Goal: Information Seeking & Learning: Compare options

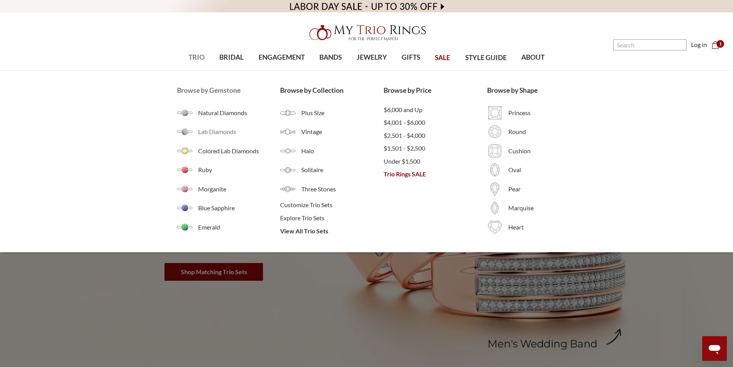
click at [217, 133] on span "Lab Diamonds" at bounding box center [239, 131] width 82 height 9
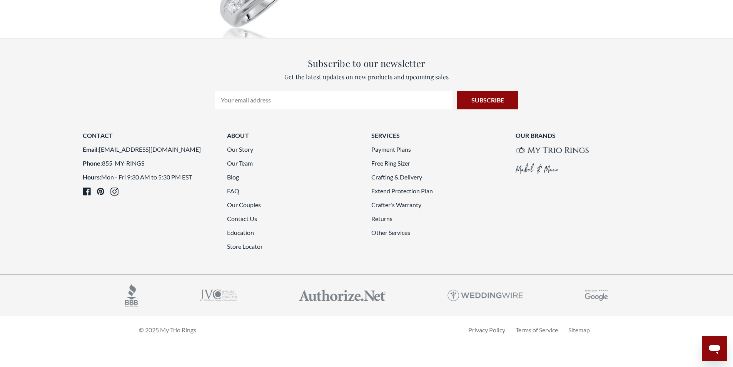
scroll to position [2077, 0]
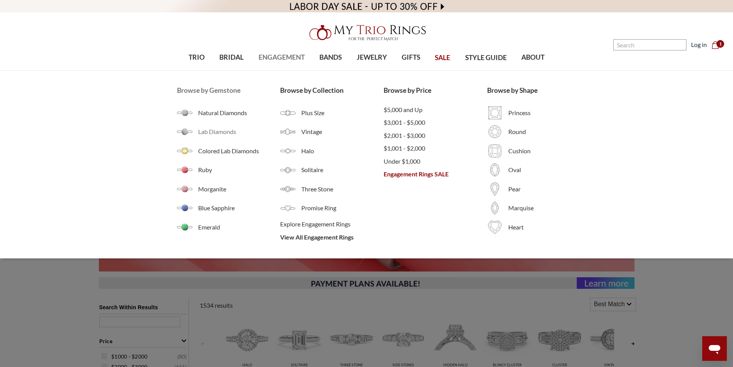
click at [220, 131] on span "Lab Diamonds" at bounding box center [239, 131] width 82 height 9
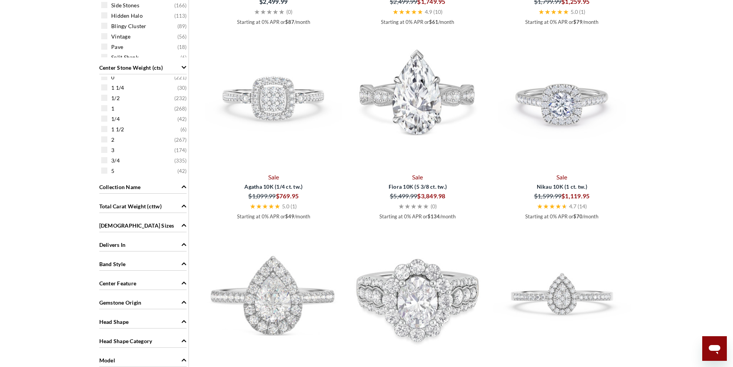
scroll to position [423, 0]
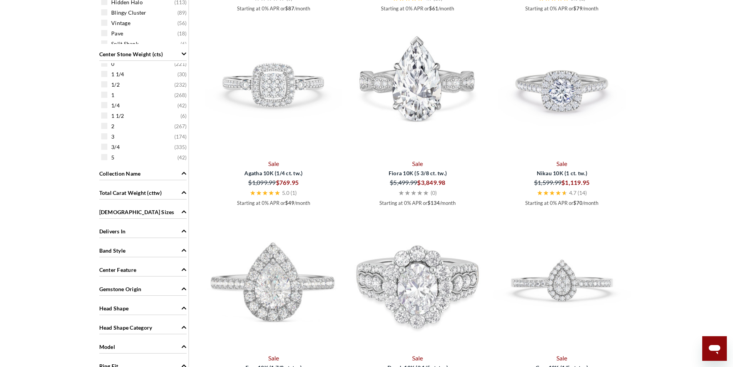
click at [185, 196] on span "Total Carat Weight (cttw)" at bounding box center [183, 192] width 5 height 8
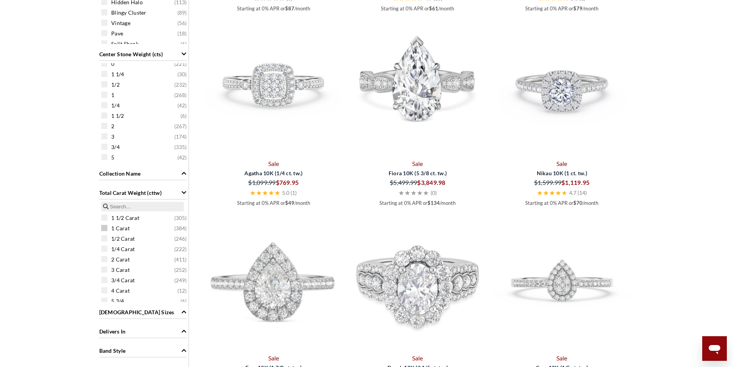
click at [104, 230] on span at bounding box center [104, 228] width 6 height 6
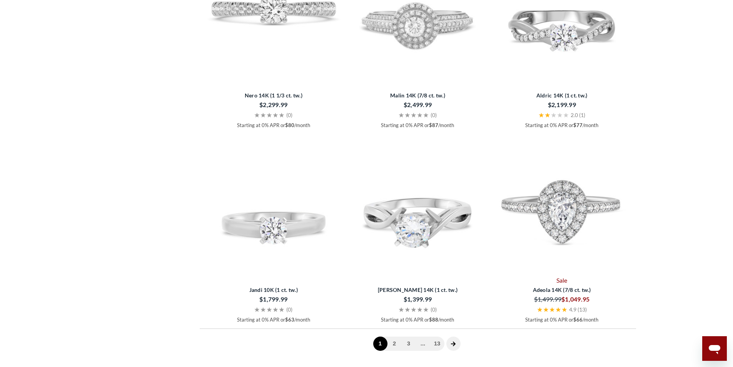
scroll to position [1885, 0]
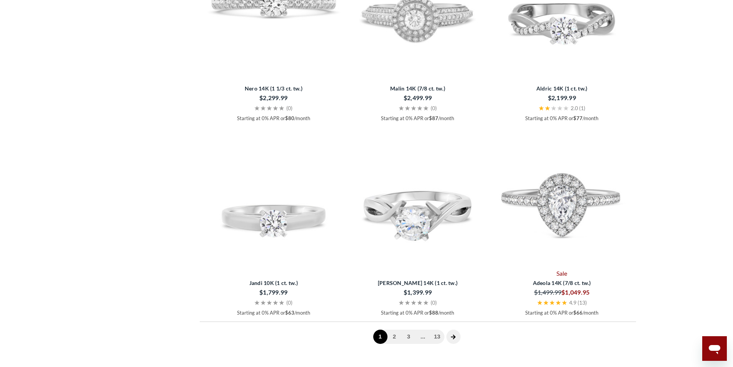
click at [451, 338] on icon "next page" at bounding box center [452, 336] width 5 height 5
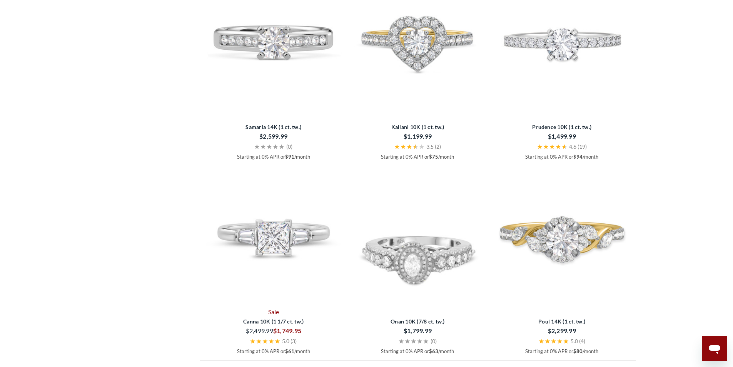
scroll to position [1924, 0]
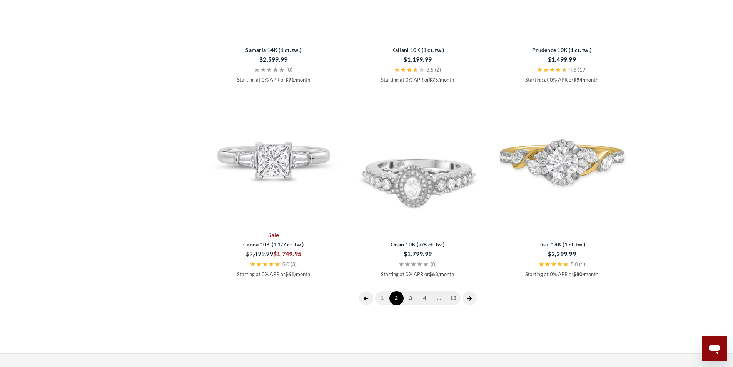
drag, startPoint x: 278, startPoint y: 160, endPoint x: 295, endPoint y: 163, distance: 17.0
click at [295, 163] on img at bounding box center [274, 159] width 138 height 138
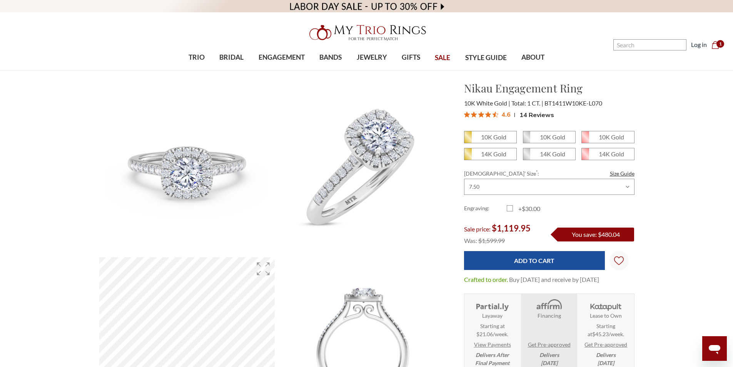
click at [535, 113] on span "14 Reviews" at bounding box center [536, 115] width 35 height 12
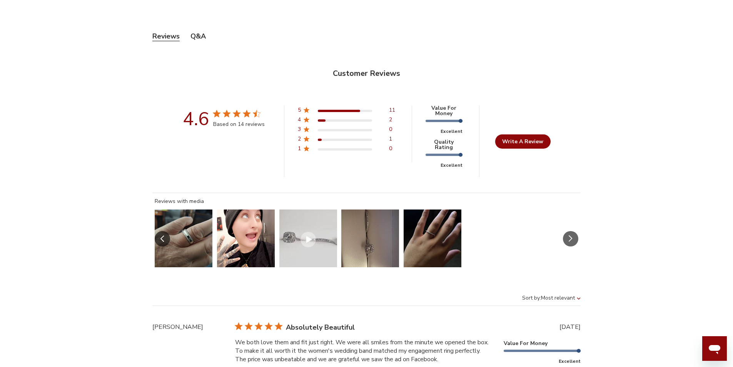
scroll to position [342, 530]
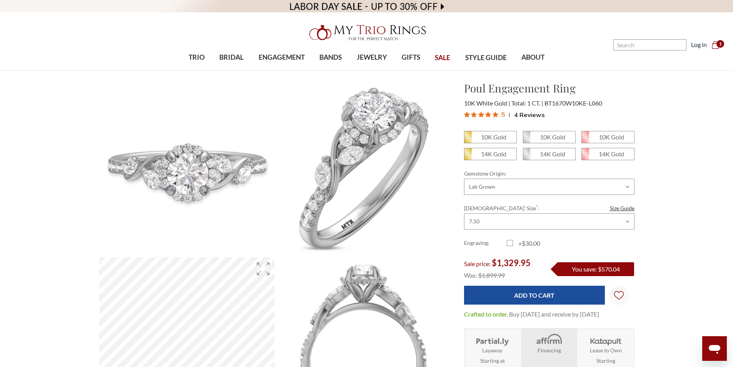
click at [525, 112] on span "4 Reviews" at bounding box center [529, 115] width 31 height 12
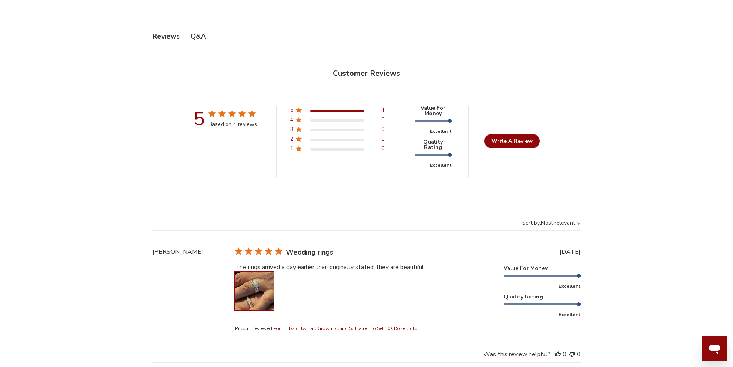
click at [243, 285] on button "Image of review by GARY W. on July 16, 25 number 1" at bounding box center [254, 291] width 38 height 38
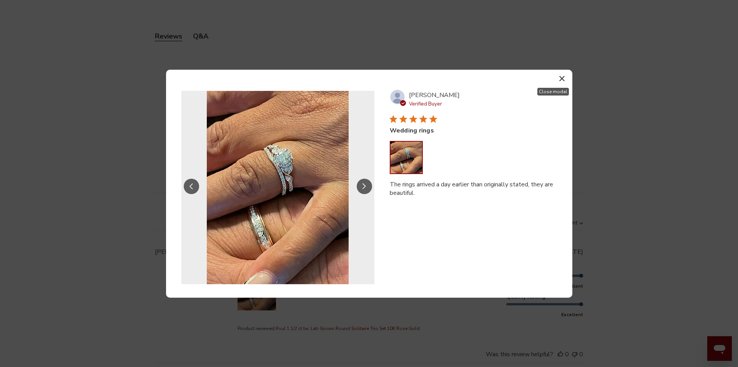
click at [565, 77] on icon "button" at bounding box center [562, 78] width 5 height 5
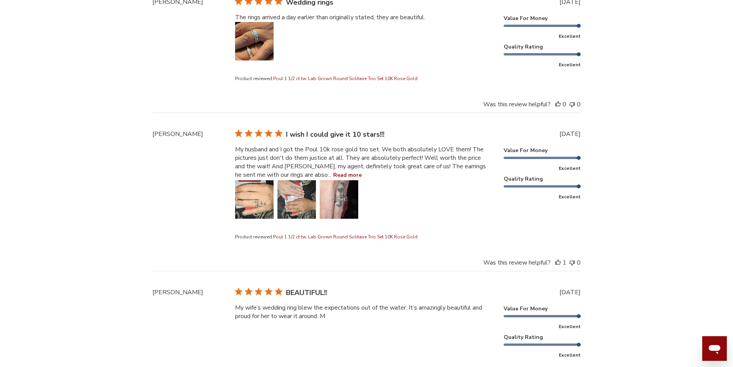
scroll to position [1687, 0]
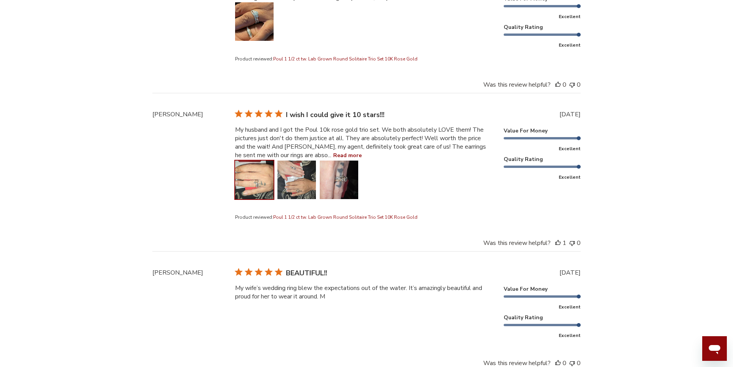
click at [252, 181] on button "Image of review by Alicia S. on March 11, 25 number 1" at bounding box center [254, 179] width 38 height 38
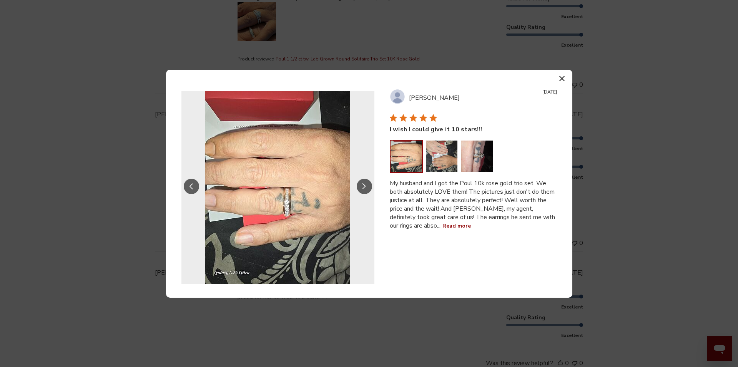
click at [367, 184] on button "Slide Controls" at bounding box center [364, 185] width 15 height 15
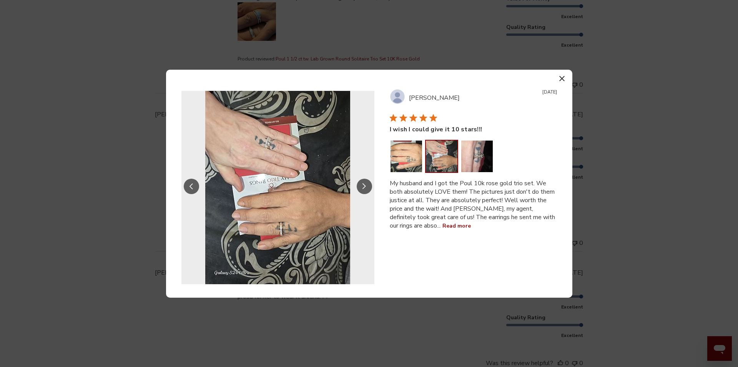
click at [367, 184] on button "Slide Controls" at bounding box center [364, 185] width 15 height 15
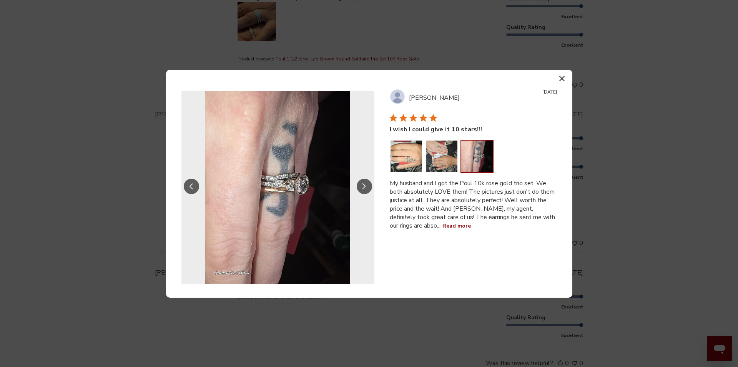
click at [563, 80] on icon "button" at bounding box center [562, 78] width 5 height 5
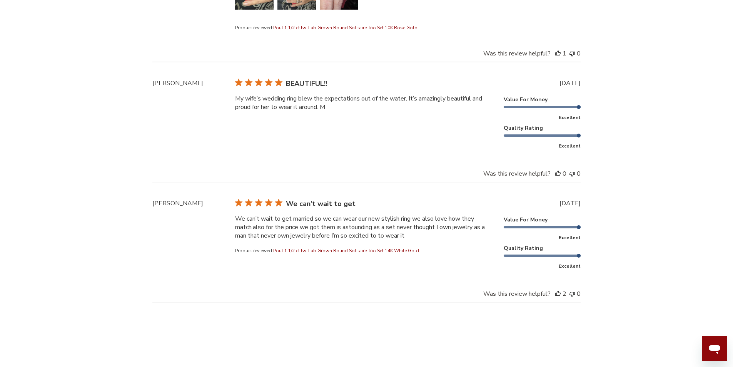
scroll to position [1956, 0]
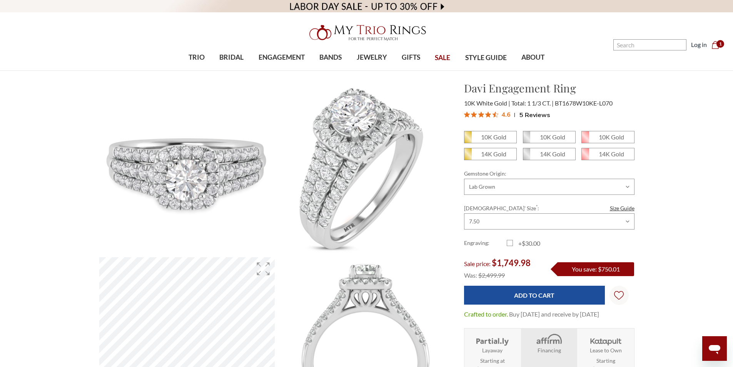
click at [526, 113] on span "5 Reviews" at bounding box center [534, 115] width 31 height 12
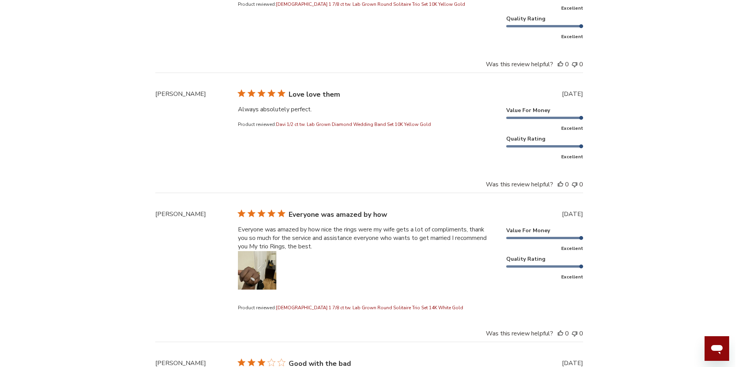
scroll to position [1854, 0]
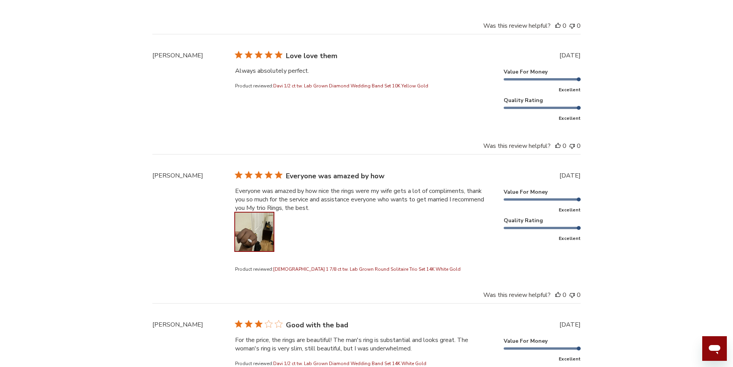
click at [262, 241] on button "Image of review by Jefferson C. on June 08, 24 number 1" at bounding box center [254, 231] width 38 height 38
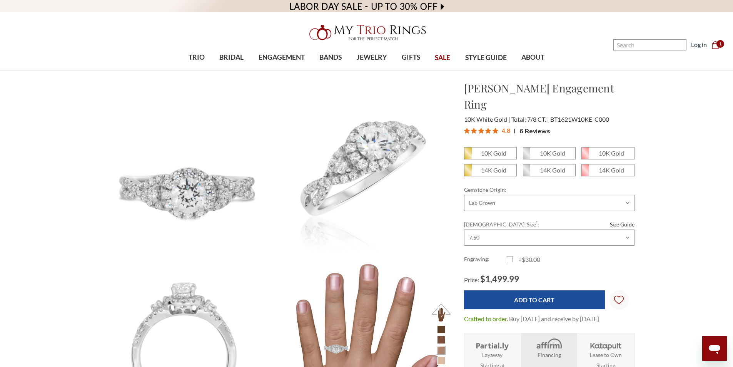
click at [535, 125] on span "6 Reviews" at bounding box center [534, 131] width 31 height 12
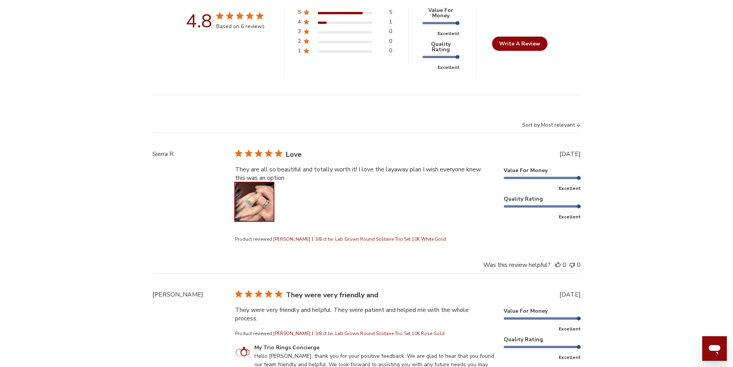
scroll to position [1930, 0]
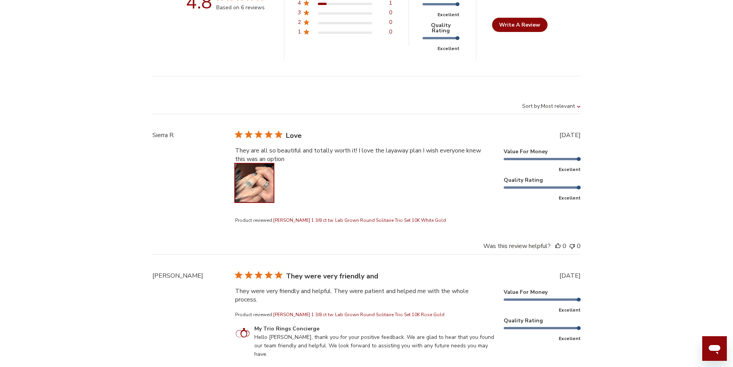
click at [250, 187] on button "Image of review by Sierra R. on November 17, 24 number 1" at bounding box center [254, 182] width 38 height 38
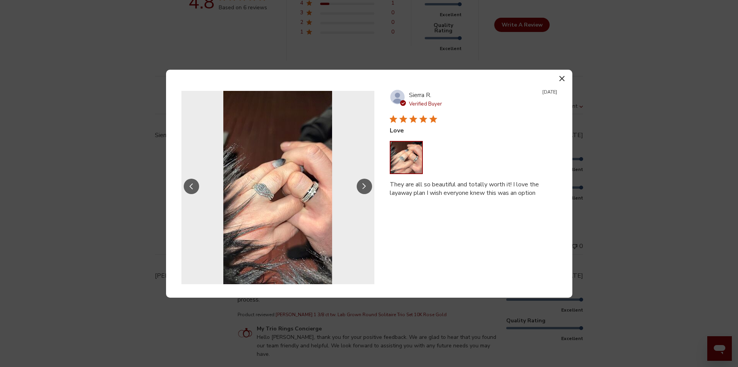
click at [562, 80] on icon "button" at bounding box center [562, 78] width 5 height 5
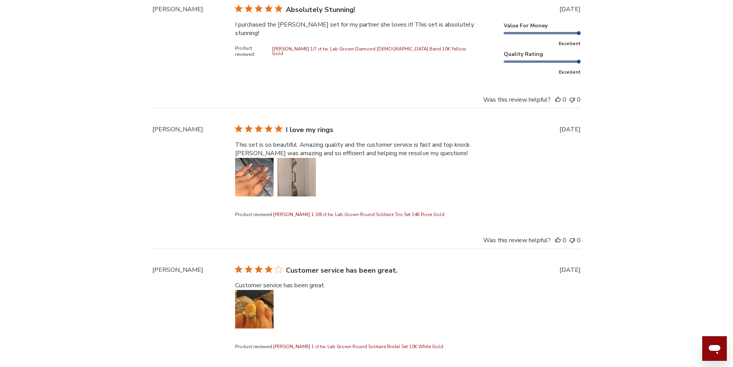
scroll to position [2469, 0]
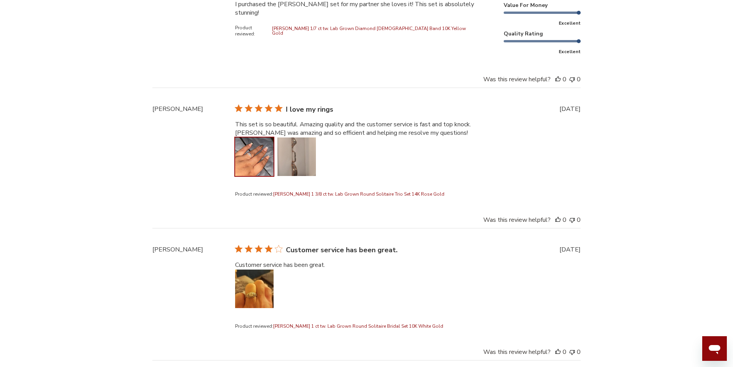
click at [241, 148] on button "Image of review by Martika on July 21, 23 number 1" at bounding box center [254, 156] width 38 height 38
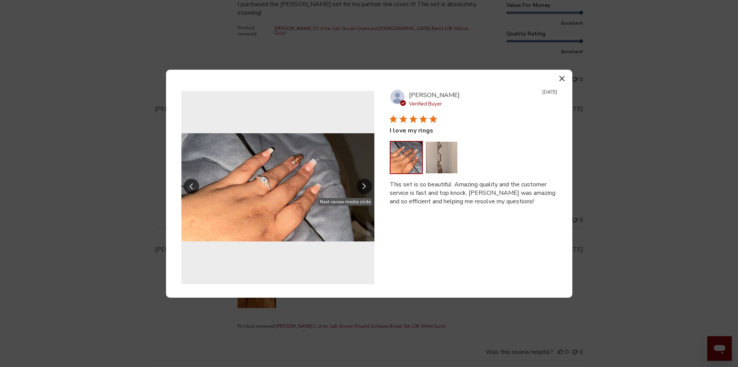
click at [366, 184] on icon "Slide Controls" at bounding box center [365, 186] width 4 height 7
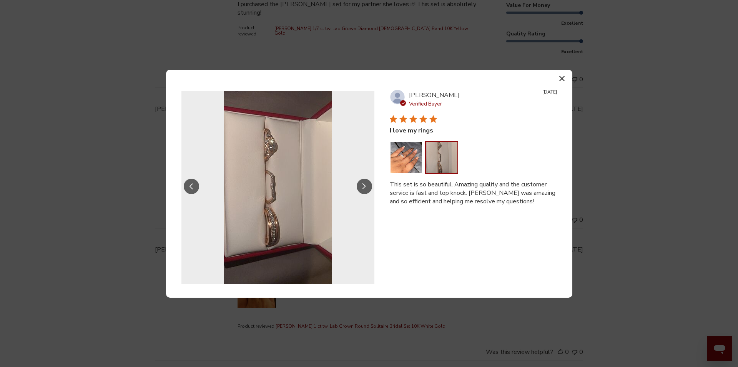
click at [191, 193] on button "Slide Controls" at bounding box center [191, 185] width 15 height 15
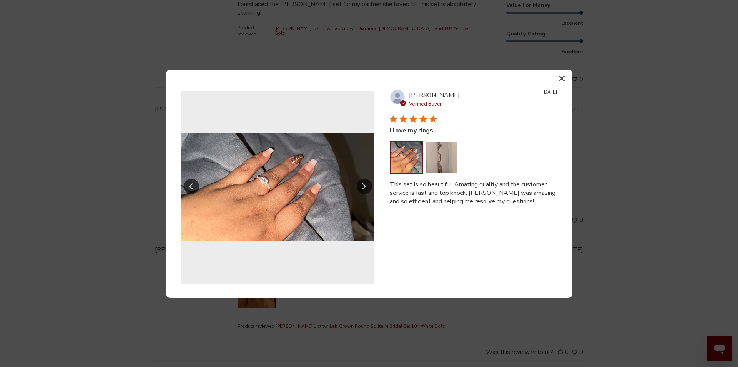
click at [560, 78] on icon "button" at bounding box center [562, 78] width 5 height 5
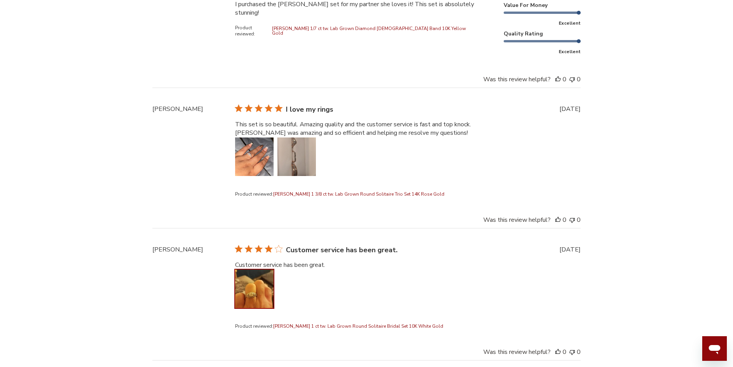
click at [258, 270] on button "Image of review by Andrew C. on January 01, 20 number 1" at bounding box center [254, 288] width 38 height 38
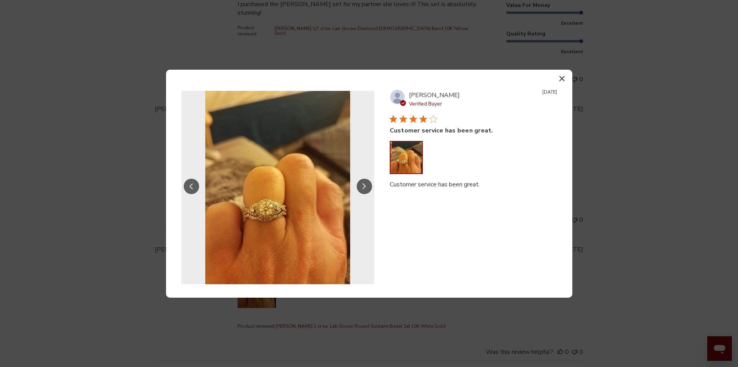
click at [561, 77] on icon "button" at bounding box center [562, 78] width 5 height 5
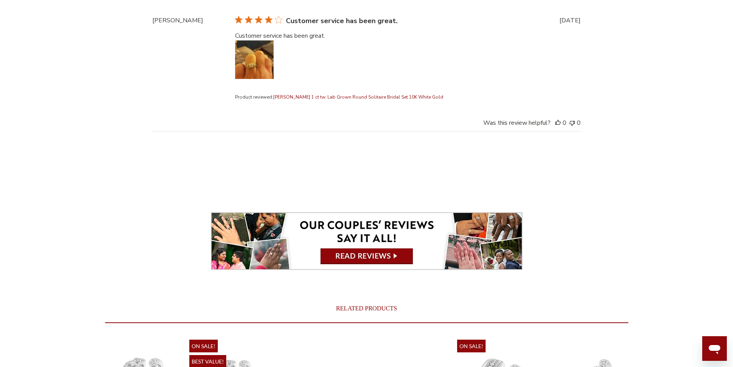
scroll to position [2700, 0]
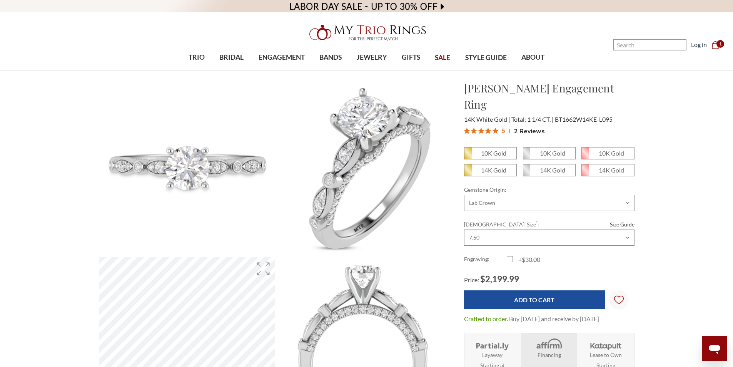
click at [525, 125] on span "2 Reviews" at bounding box center [529, 131] width 31 height 12
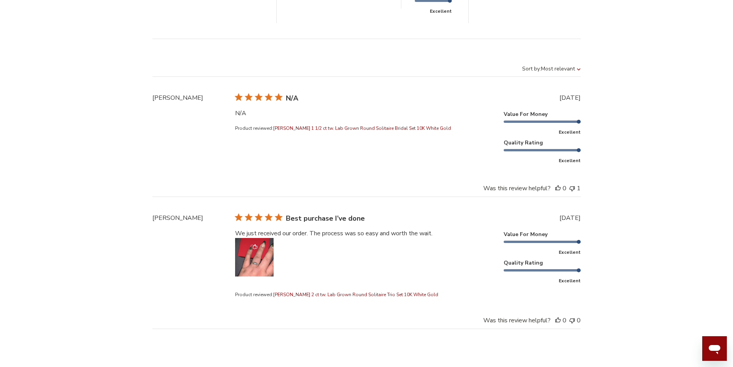
scroll to position [2159, 0]
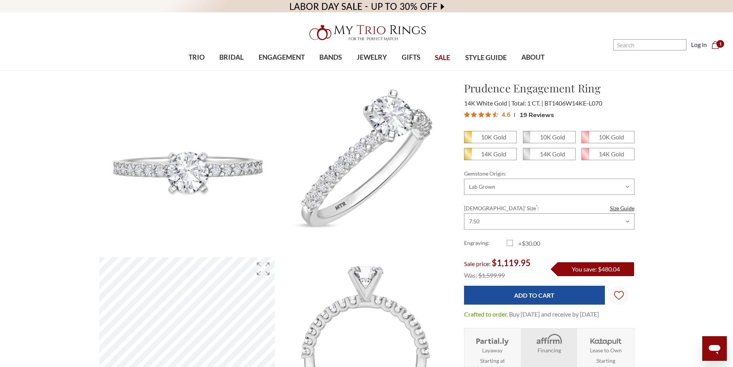
click at [530, 112] on span "19 Reviews" at bounding box center [536, 115] width 35 height 12
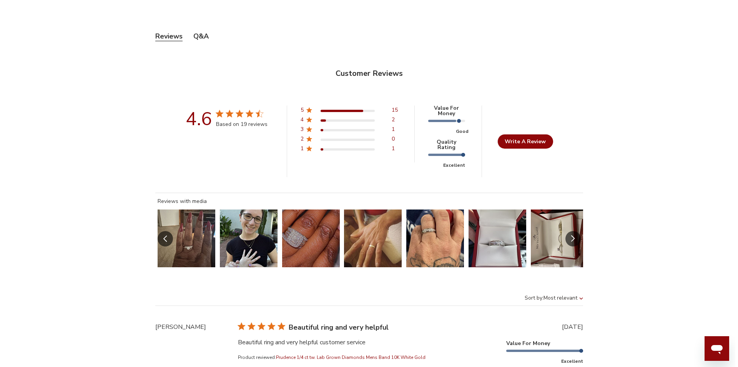
scroll to position [342, 530]
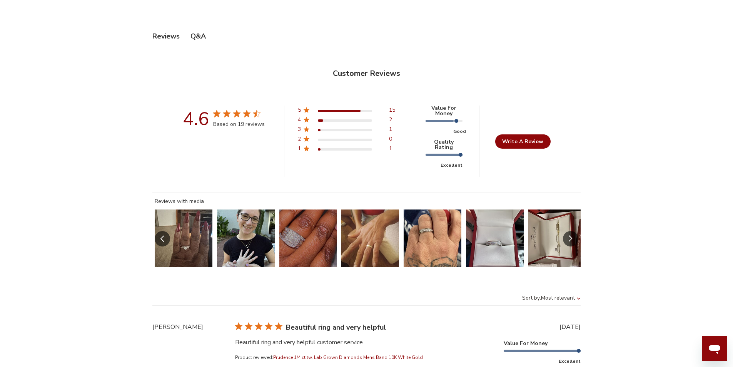
click at [190, 221] on button "Slide 1 of 7.\a Image of customer." at bounding box center [184, 238] width 58 height 58
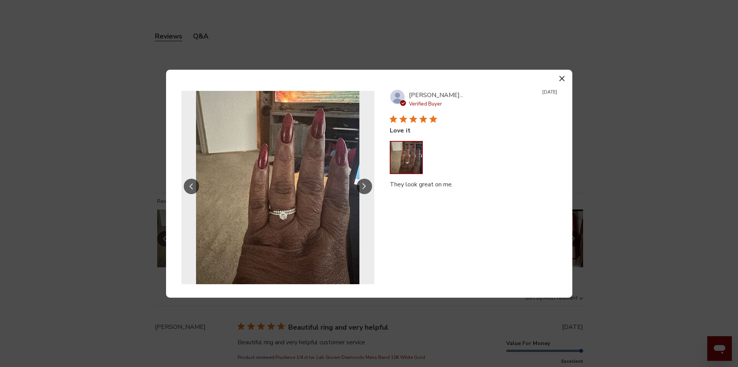
click at [358, 190] on button "Slide Controls" at bounding box center [364, 185] width 15 height 15
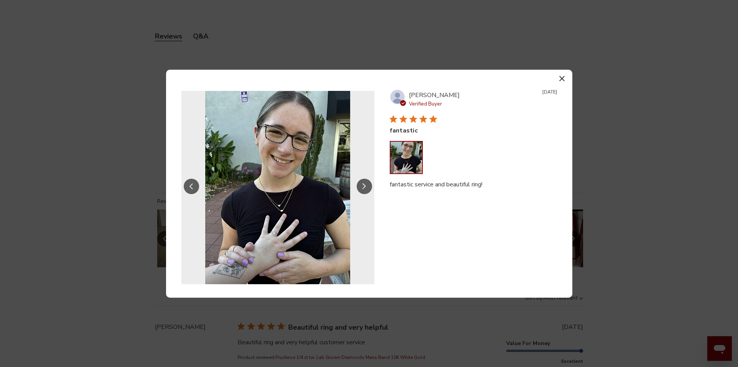
click at [358, 190] on button "Slide Controls" at bounding box center [364, 185] width 15 height 15
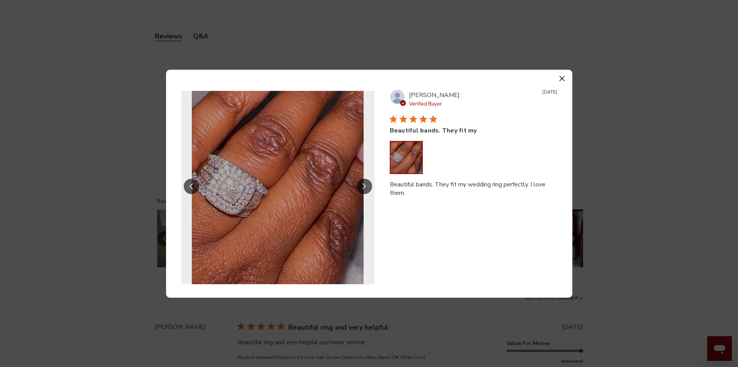
click at [358, 190] on button "Slide Controls" at bounding box center [364, 185] width 15 height 15
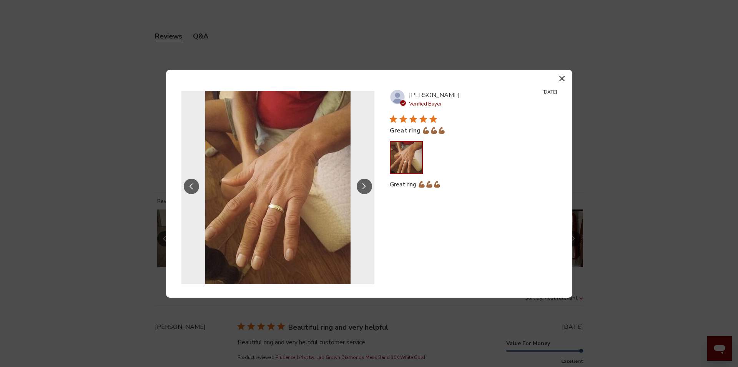
click at [358, 190] on button "Slide Controls" at bounding box center [364, 185] width 15 height 15
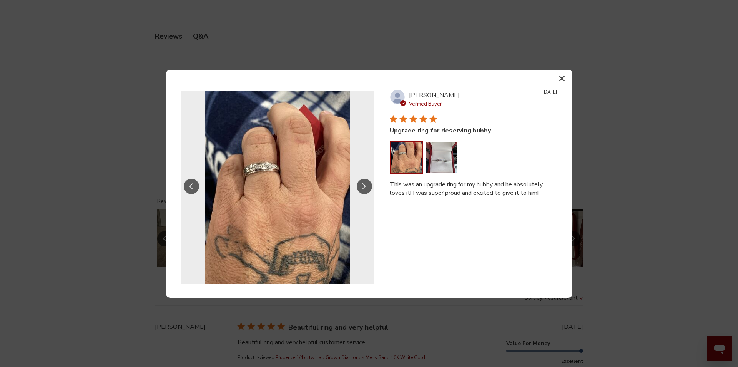
click at [358, 190] on button "Slide Controls" at bounding box center [364, 185] width 15 height 15
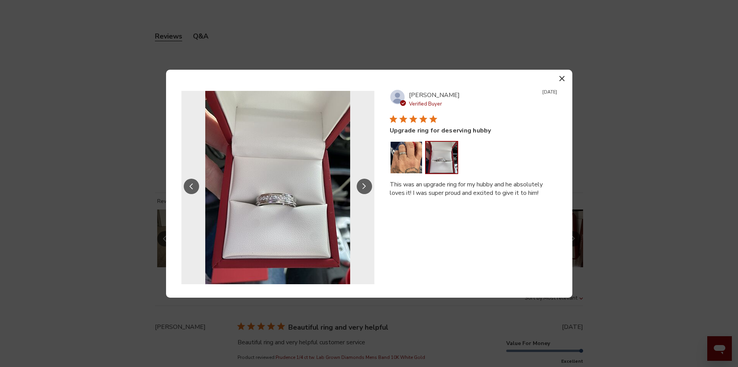
click at [358, 190] on button "Slide Controls" at bounding box center [364, 185] width 15 height 15
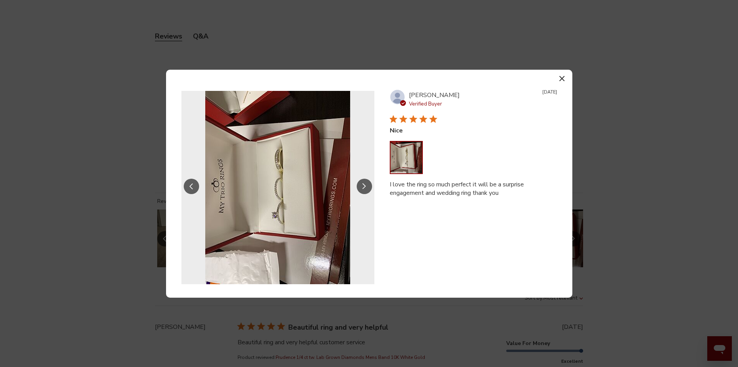
click at [358, 190] on button "Slide Controls" at bounding box center [364, 185] width 15 height 15
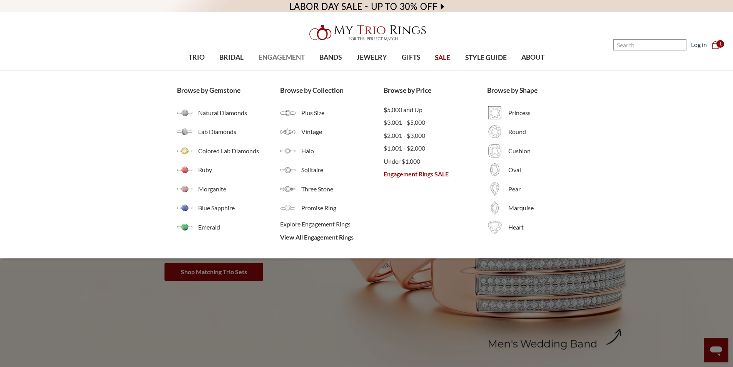
click at [279, 59] on span "ENGAGEMENT" at bounding box center [281, 57] width 46 height 10
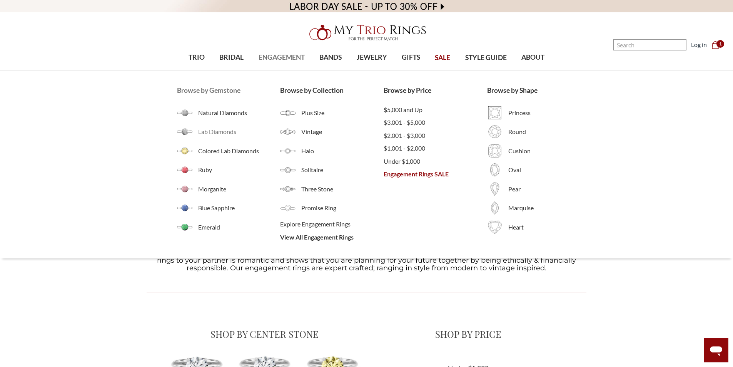
click at [212, 128] on span "Lab Diamonds" at bounding box center [239, 131] width 82 height 9
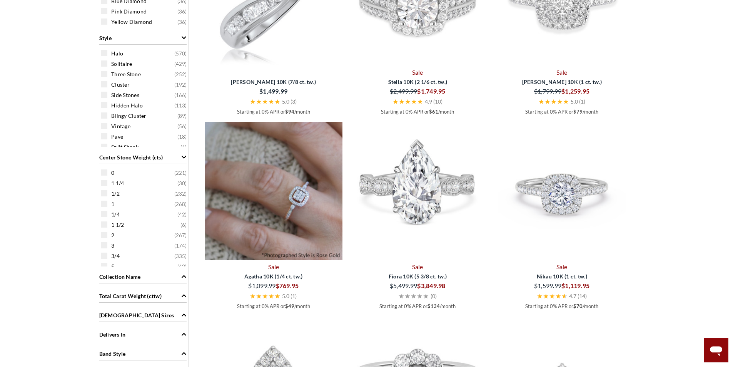
scroll to position [538, 0]
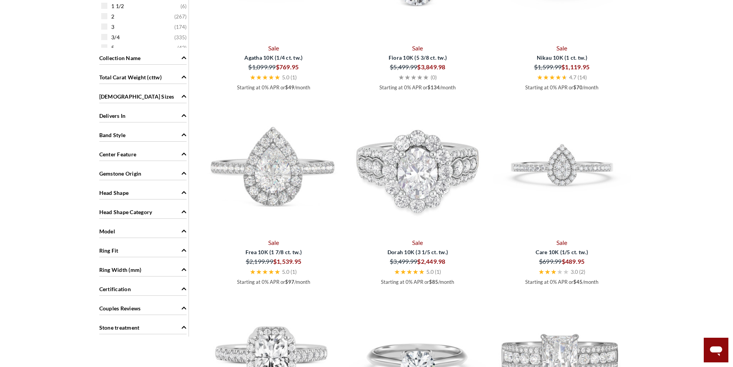
click at [183, 77] on icon "Total Carat Weight (cttw)" at bounding box center [184, 77] width 5 height 3
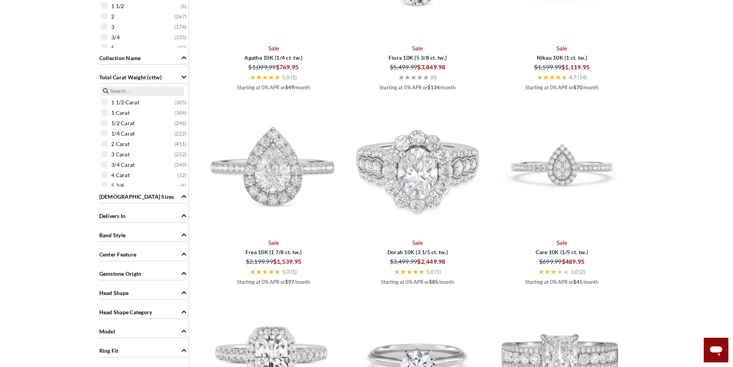
click at [101, 118] on span "1 Carat ( 384 )" at bounding box center [144, 122] width 87 height 8
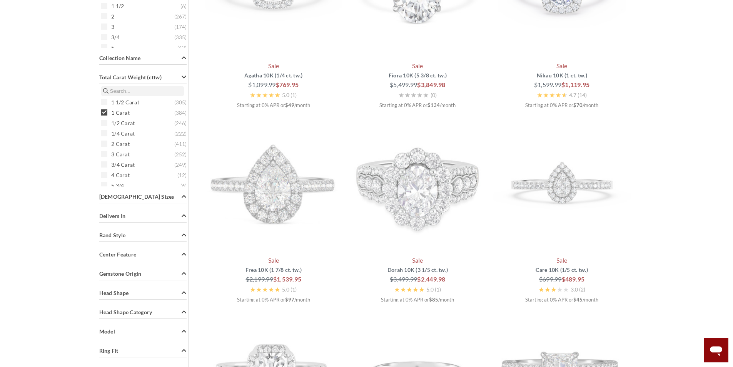
scroll to position [155, 0]
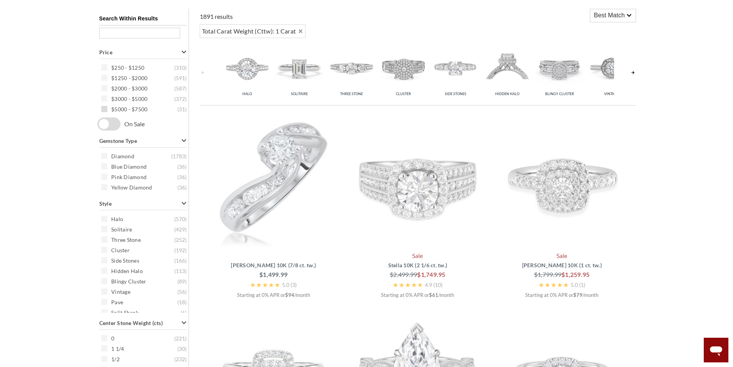
click at [105, 113] on div "$5000 - $7500 ( 31 )" at bounding box center [144, 109] width 87 height 8
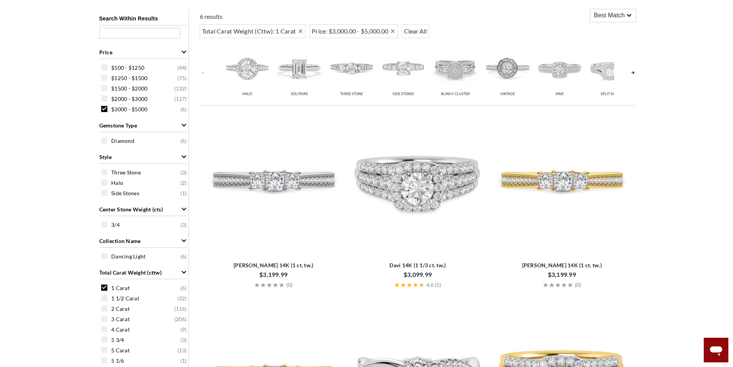
drag, startPoint x: 105, startPoint y: 109, endPoint x: 87, endPoint y: 107, distance: 19.0
click at [105, 109] on span at bounding box center [104, 109] width 6 height 6
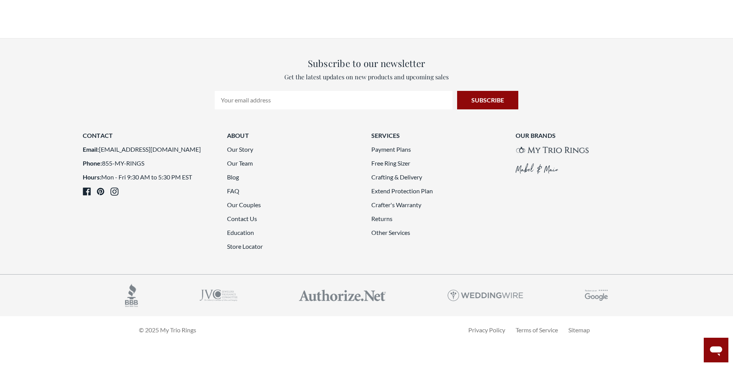
scroll to position [1962, 0]
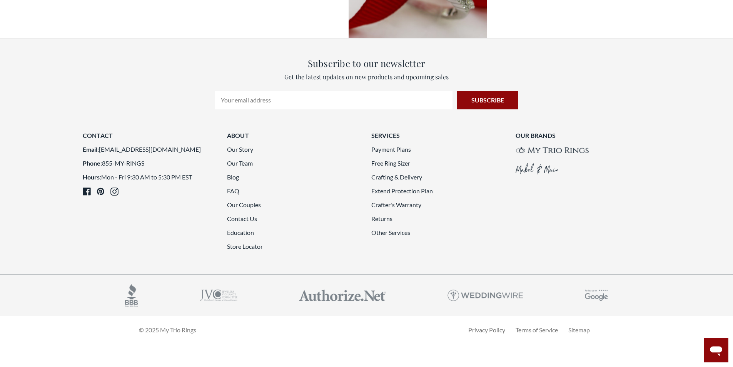
scroll to position [2039, 0]
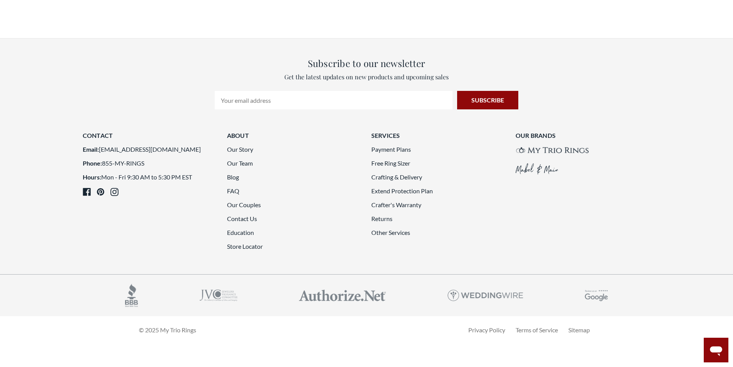
scroll to position [1962, 0]
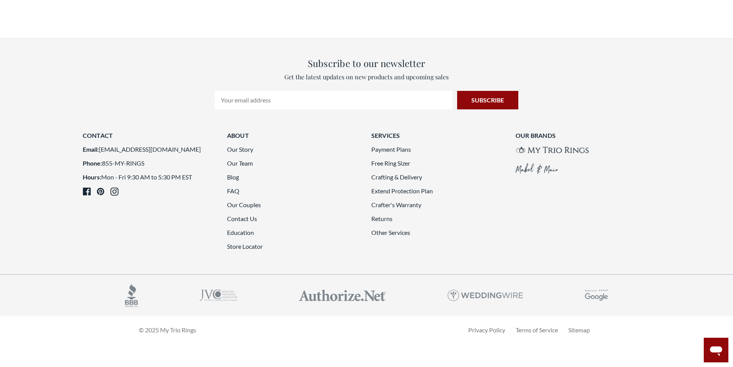
scroll to position [1885, 0]
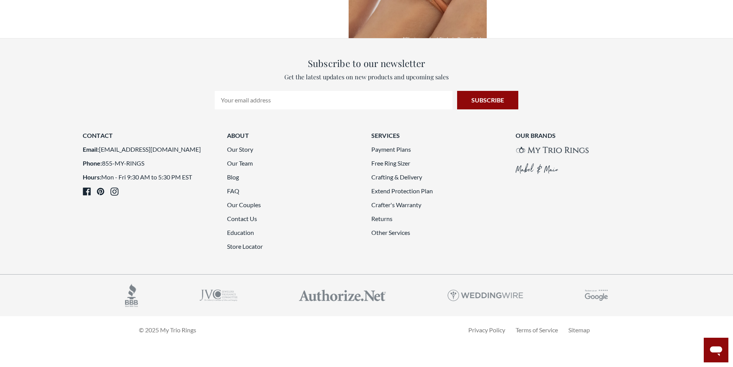
scroll to position [2001, 0]
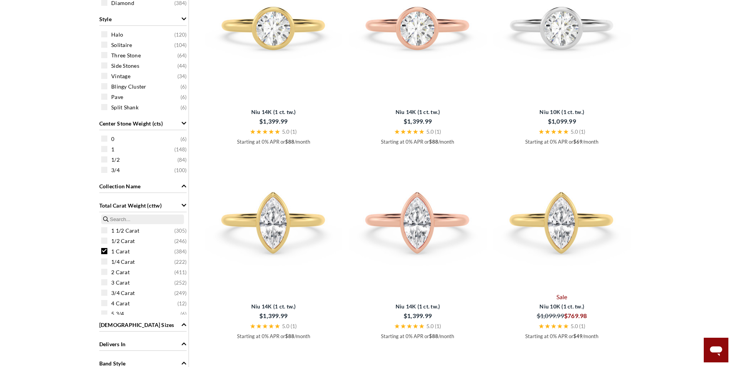
scroll to position [346, 0]
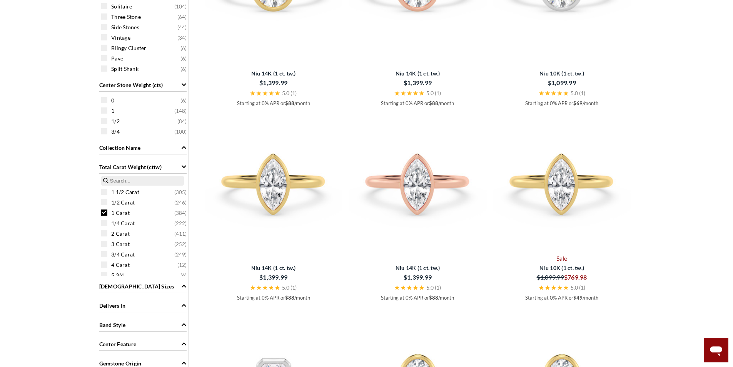
click at [104, 213] on span at bounding box center [104, 212] width 6 height 6
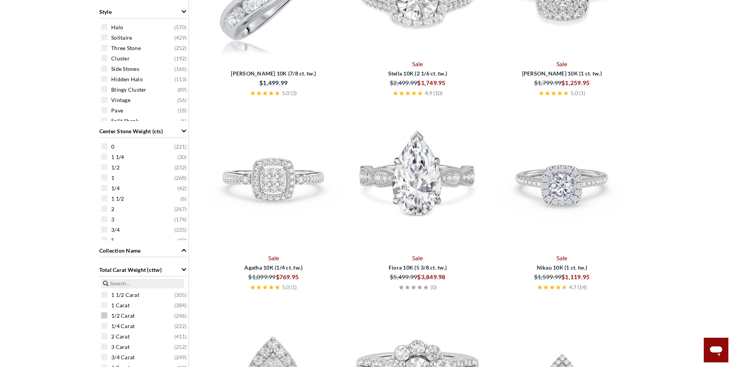
scroll to position [155, 0]
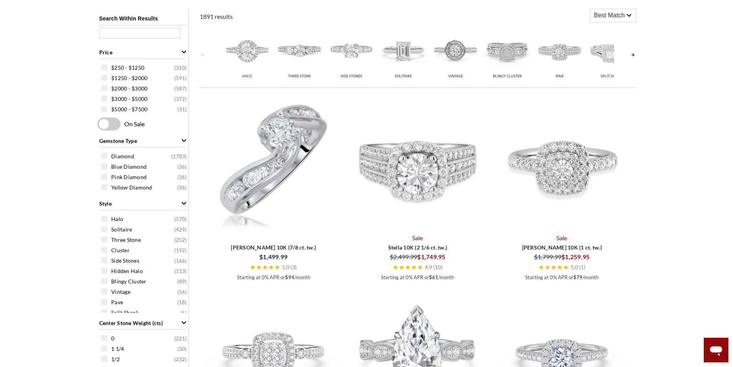
click at [633, 14] on div "Best Match" at bounding box center [612, 15] width 45 height 13
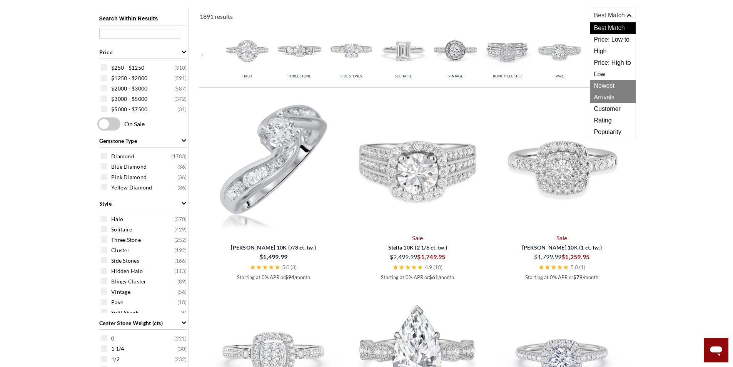
click at [616, 88] on span "Newest Arrivals" at bounding box center [612, 91] width 45 height 23
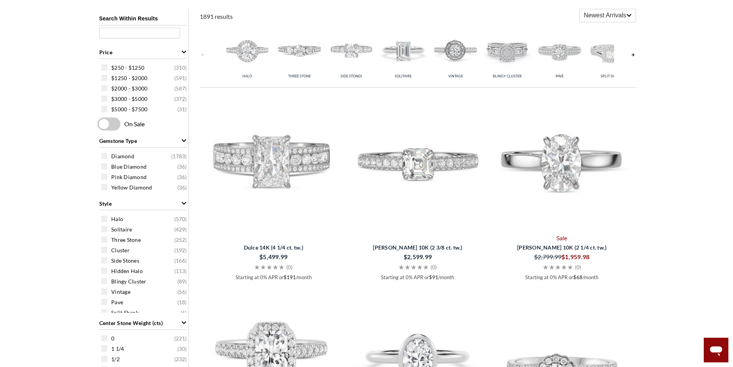
click at [627, 13] on icon at bounding box center [628, 15] width 5 height 5
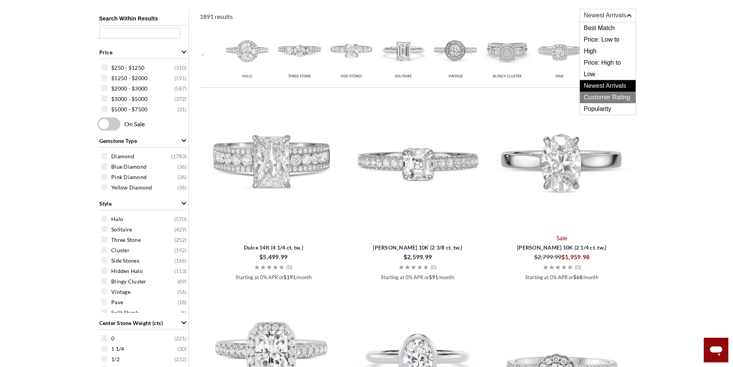
click at [614, 99] on span "Customer Rating" at bounding box center [607, 98] width 55 height 12
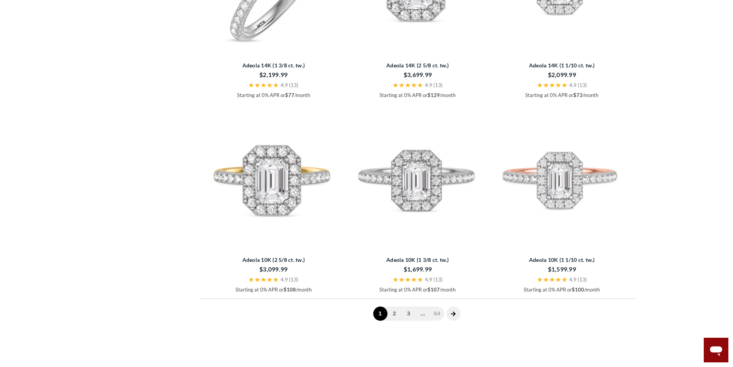
scroll to position [1924, 0]
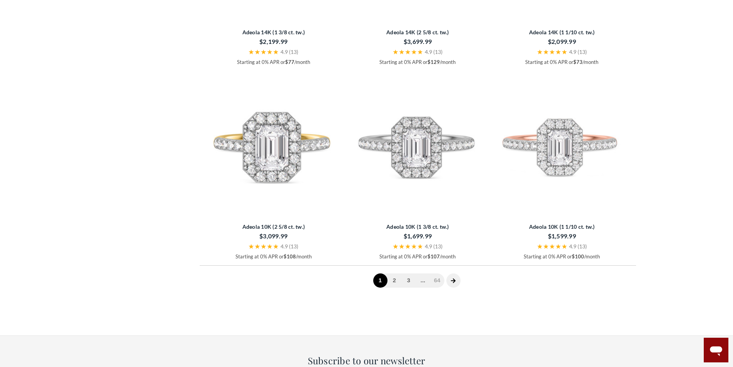
click at [454, 282] on icon "next page" at bounding box center [453, 280] width 5 height 5
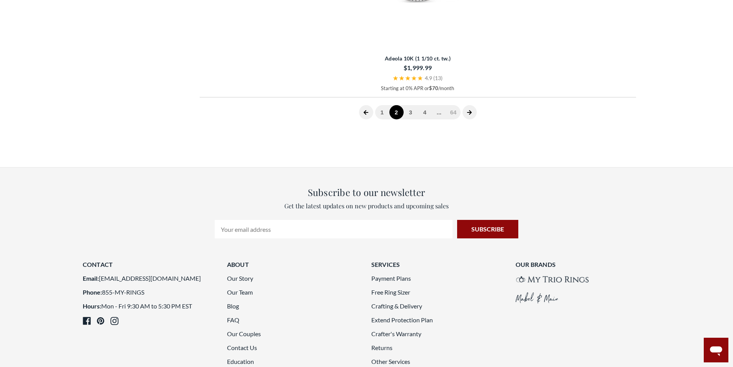
scroll to position [1962, 0]
click at [470, 113] on icon "next page" at bounding box center [469, 110] width 5 height 5
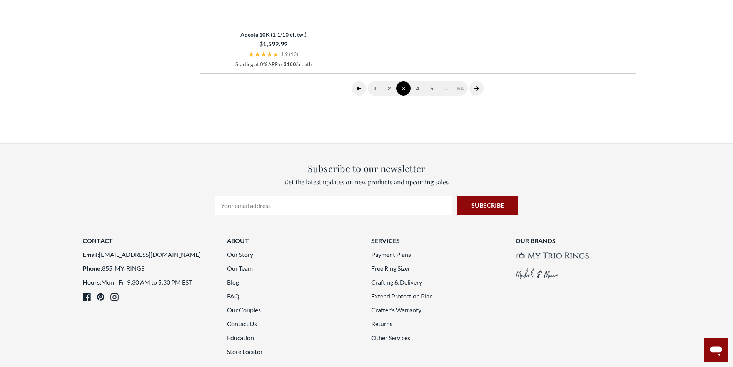
scroll to position [2001, 0]
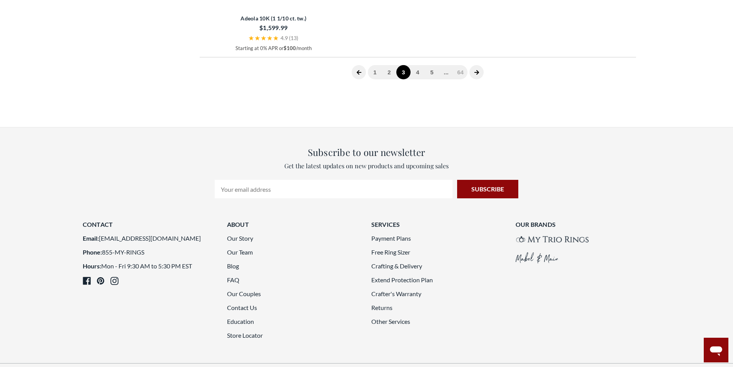
click at [477, 75] on icon "next page" at bounding box center [476, 72] width 5 height 5
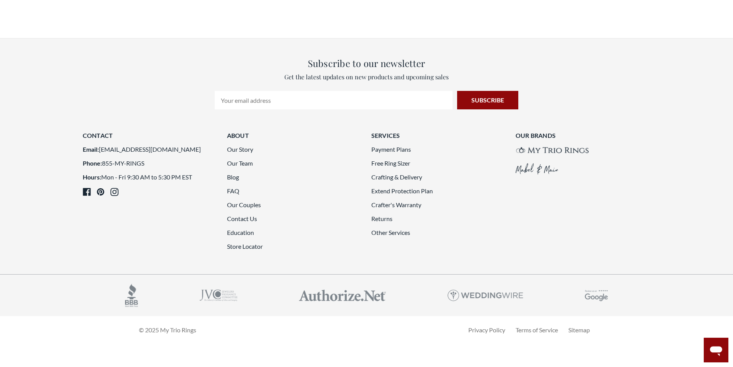
scroll to position [2039, 0]
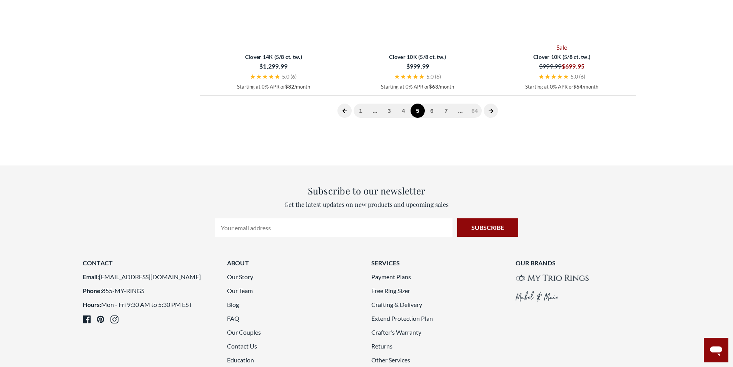
scroll to position [2001, 0]
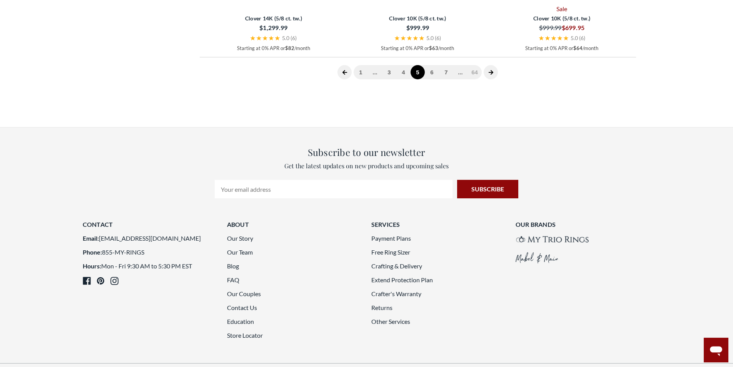
click at [488, 75] on icon "next page" at bounding box center [490, 72] width 5 height 5
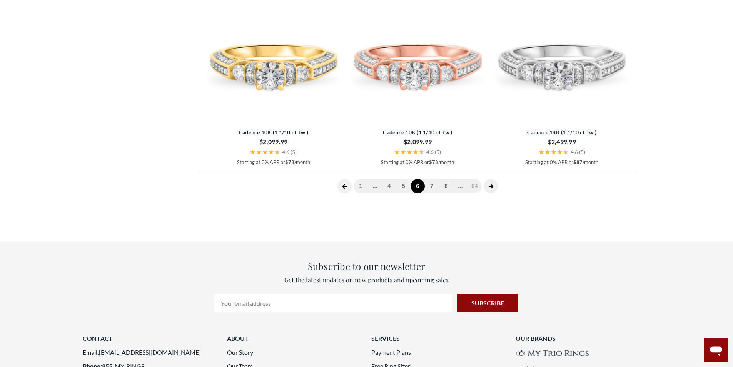
scroll to position [2039, 0]
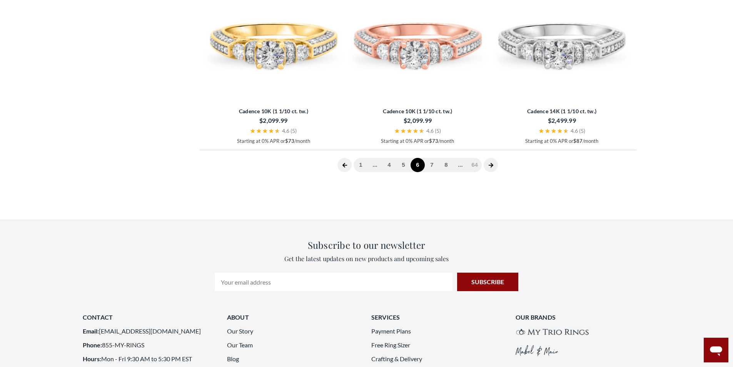
click at [492, 166] on icon "next page" at bounding box center [490, 165] width 5 height 5
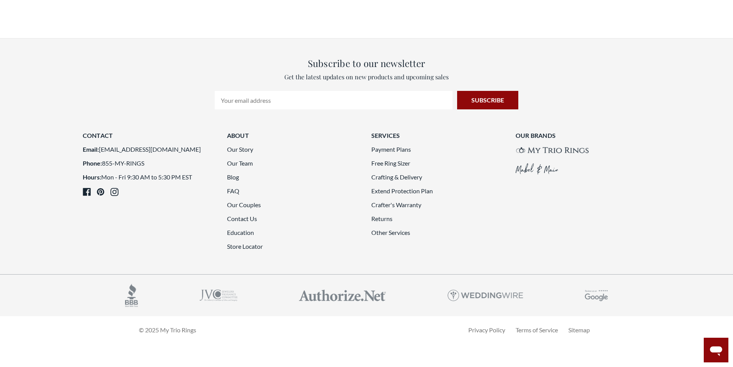
scroll to position [2001, 0]
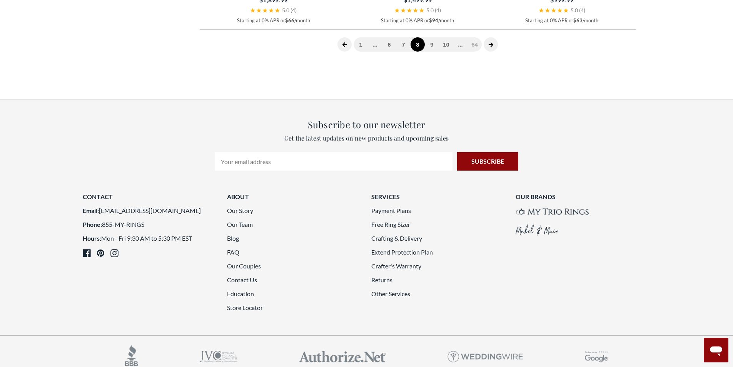
click at [488, 52] on span at bounding box center [490, 44] width 14 height 14
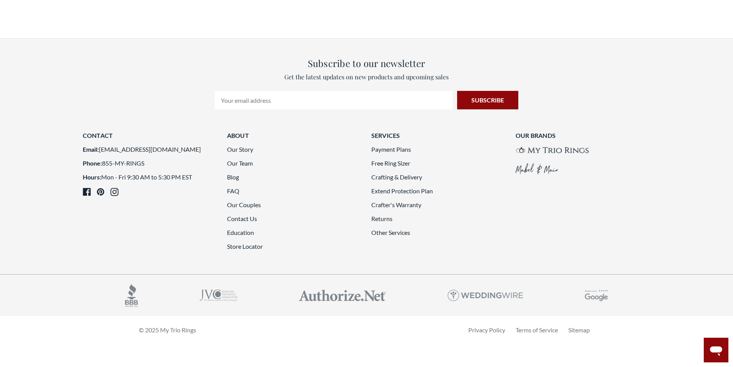
scroll to position [2078, 0]
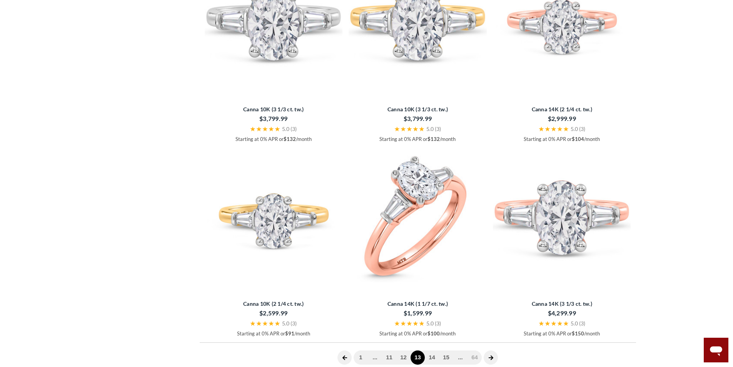
scroll to position [2039, 0]
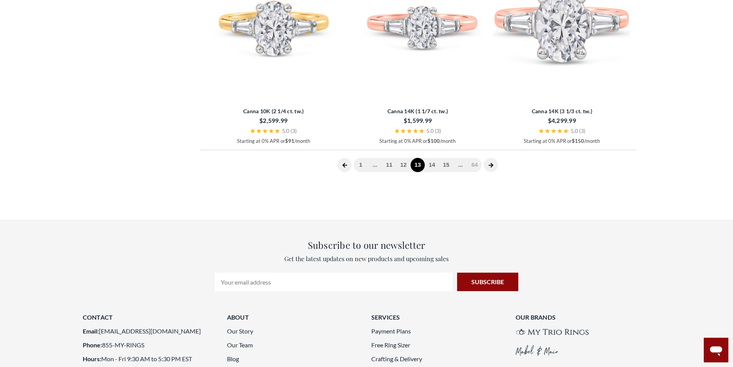
click at [488, 166] on icon "next page" at bounding box center [490, 164] width 5 height 5
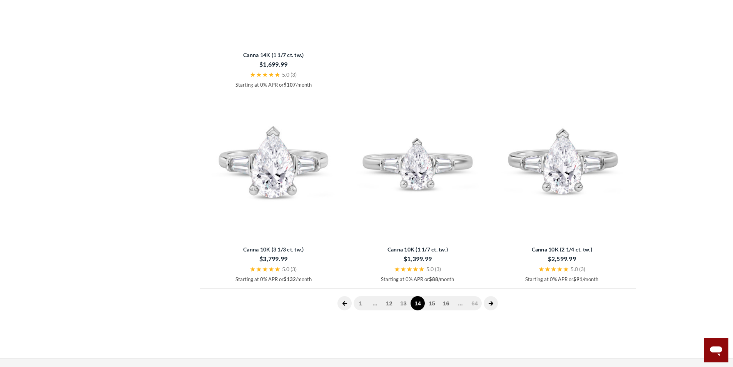
scroll to position [1809, 0]
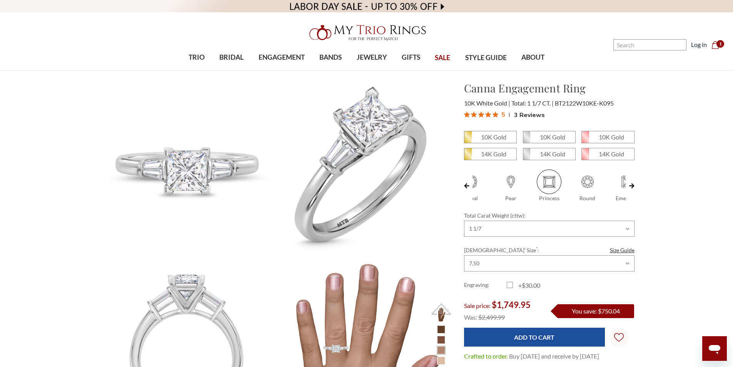
click at [530, 114] on span "3 Reviews" at bounding box center [529, 115] width 31 height 12
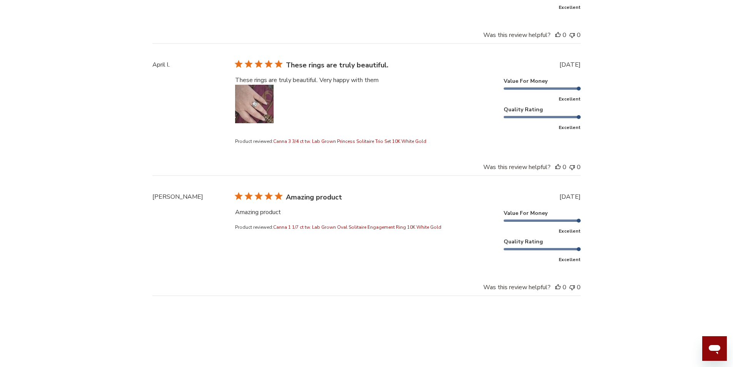
scroll to position [1739, 0]
click at [257, 99] on button "Image of review by April l. on July 30, 25 number 1" at bounding box center [254, 103] width 38 height 38
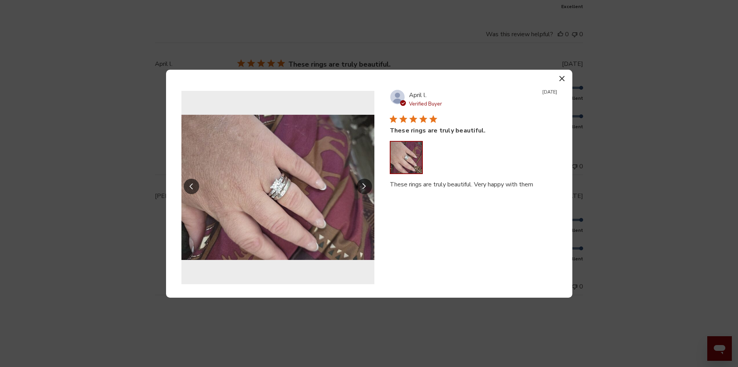
click at [564, 76] on icon "button" at bounding box center [562, 78] width 5 height 5
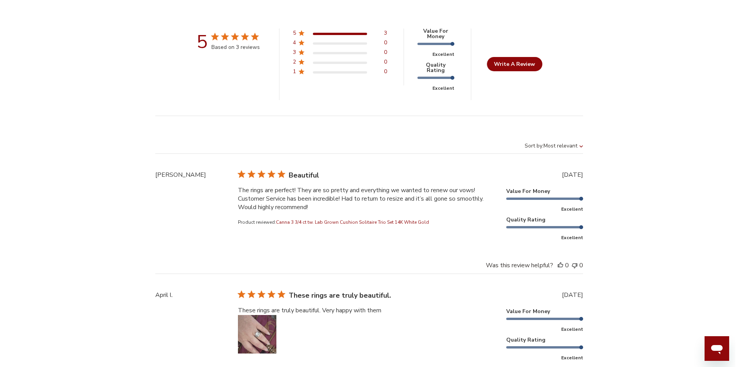
scroll to position [1700, 0]
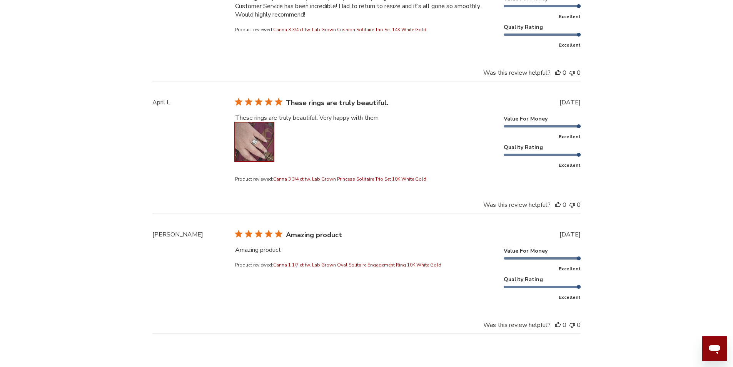
click at [264, 134] on button "Image of review by April l. on July 30, 25 number 1" at bounding box center [254, 141] width 38 height 38
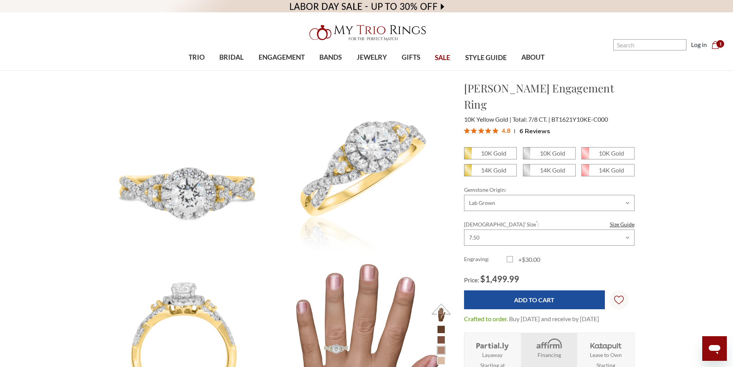
click at [533, 125] on span "6 Reviews" at bounding box center [534, 131] width 31 height 12
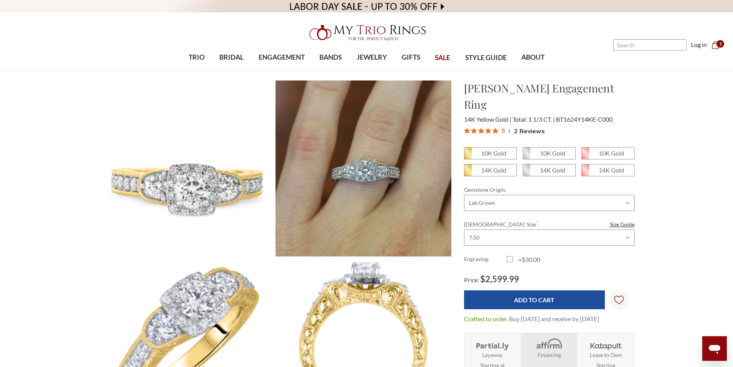
click at [533, 125] on span "2 Reviews" at bounding box center [529, 131] width 31 height 12
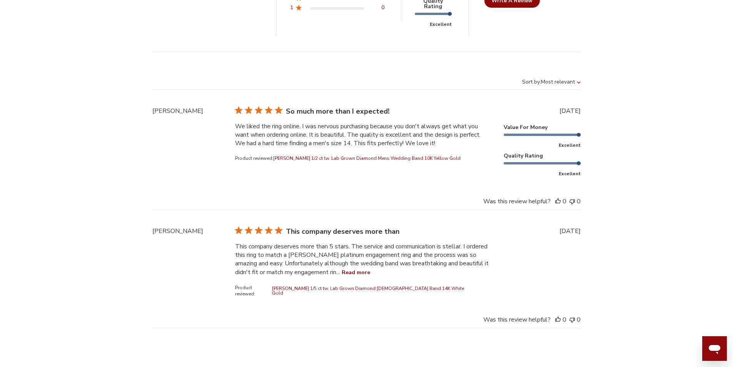
scroll to position [2045, 0]
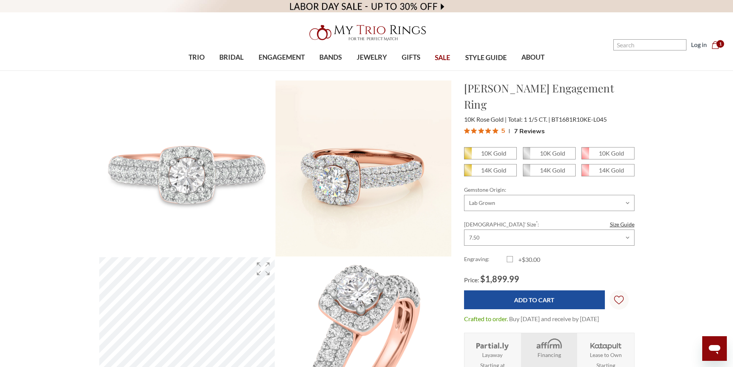
click at [537, 125] on span "7 Reviews" at bounding box center [529, 131] width 31 height 12
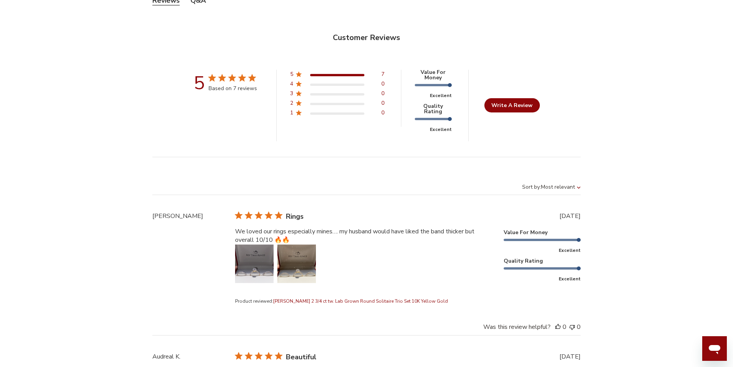
scroll to position [2106, 0]
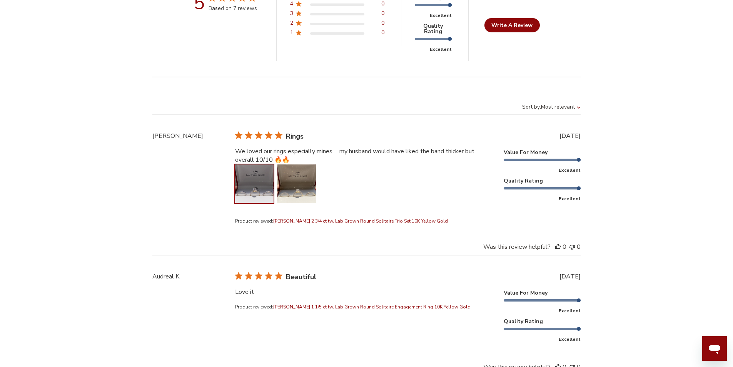
click at [248, 191] on button "Image of review by Samileya T. on May 02, 25 number 1" at bounding box center [254, 183] width 38 height 38
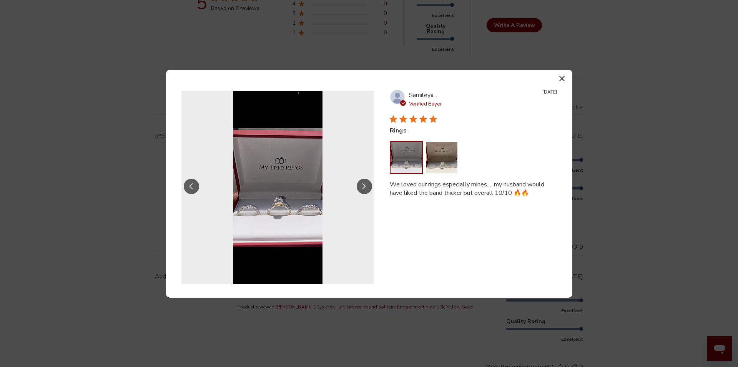
click at [365, 185] on icon "Slide Controls" at bounding box center [364, 186] width 3 height 6
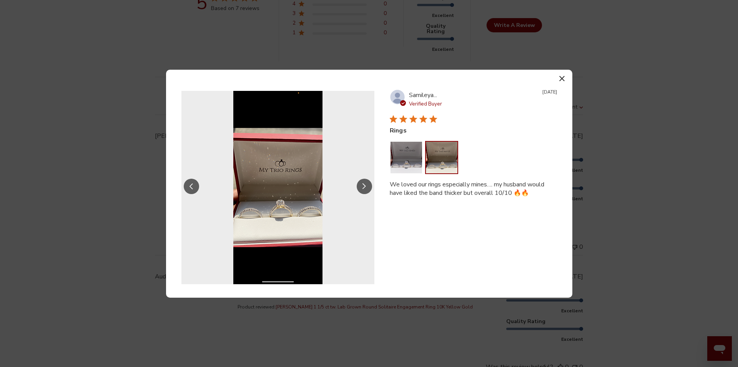
click at [560, 79] on icon "button" at bounding box center [562, 78] width 5 height 5
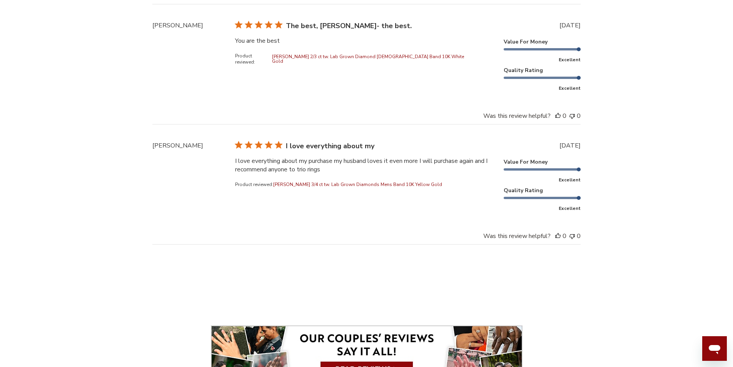
scroll to position [2914, 0]
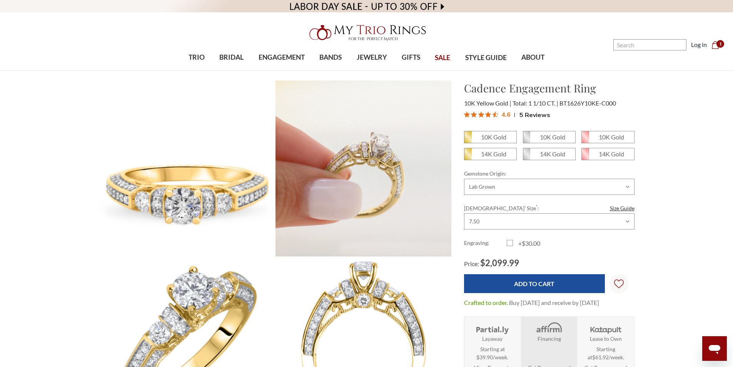
click at [532, 115] on span "5 Reviews" at bounding box center [534, 115] width 31 height 12
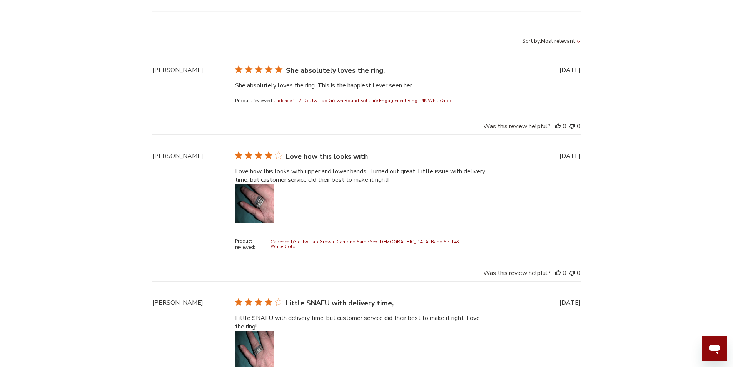
scroll to position [1623, 0]
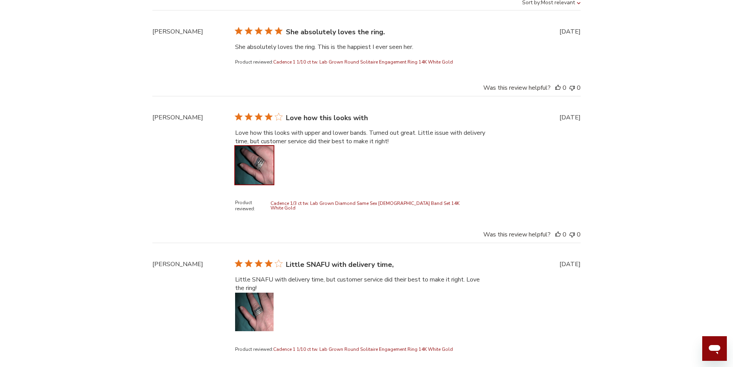
click at [248, 171] on button "Image of review by Kattie W. on January 19, 21 number 1" at bounding box center [254, 165] width 38 height 38
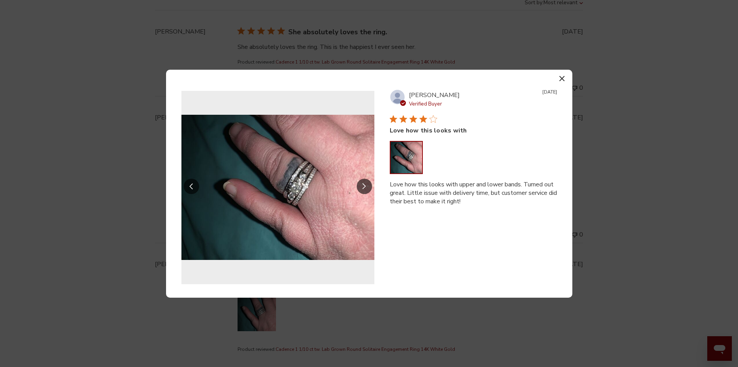
click at [549, 77] on section "Previous review media slide Next review media slide Slide 1 of 1. Image of revi…" at bounding box center [369, 184] width 407 height 228
click at [560, 71] on section "Previous review media slide Next review media slide Slide 1 of 1. Image of revi…" at bounding box center [369, 184] width 407 height 228
click at [560, 75] on button "button" at bounding box center [562, 78] width 11 height 11
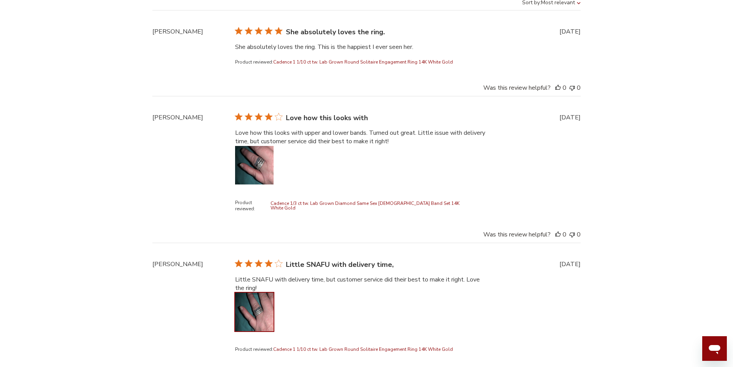
click at [267, 303] on button "Image of review by Kattie W. on January 19, 21 number 1" at bounding box center [254, 311] width 38 height 38
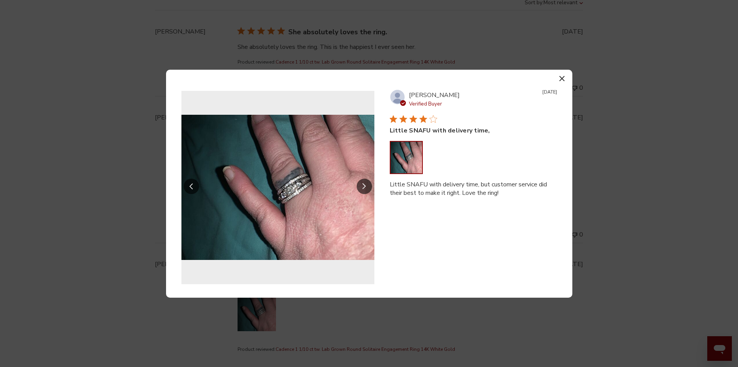
click at [562, 78] on icon "button" at bounding box center [562, 78] width 5 height 5
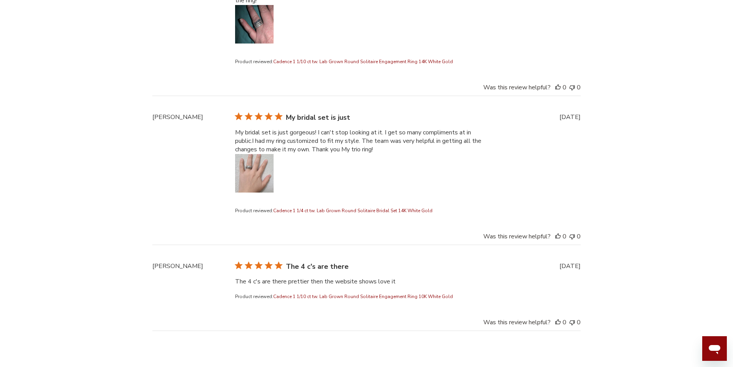
scroll to position [2046, 0]
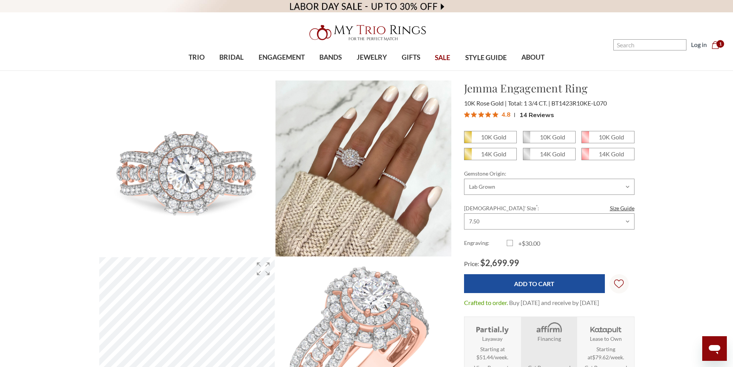
click at [537, 114] on span "14 Reviews" at bounding box center [536, 115] width 35 height 12
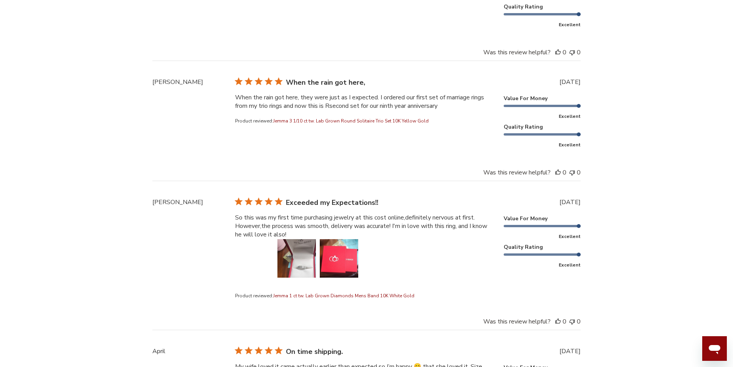
scroll to position [2375, 0]
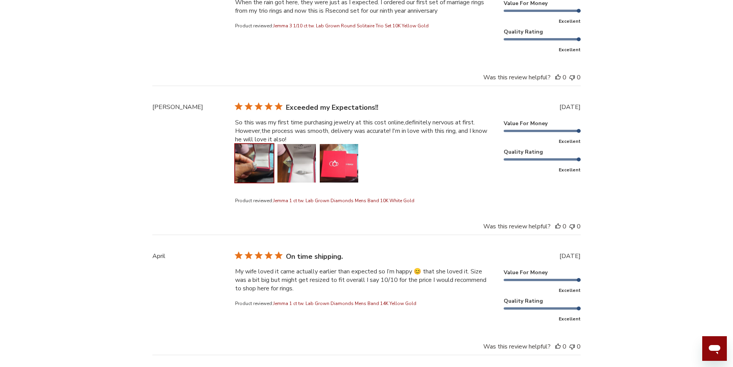
click at [248, 158] on button "Image of review by Ericka T. on February 22, 25 number 1" at bounding box center [254, 163] width 38 height 38
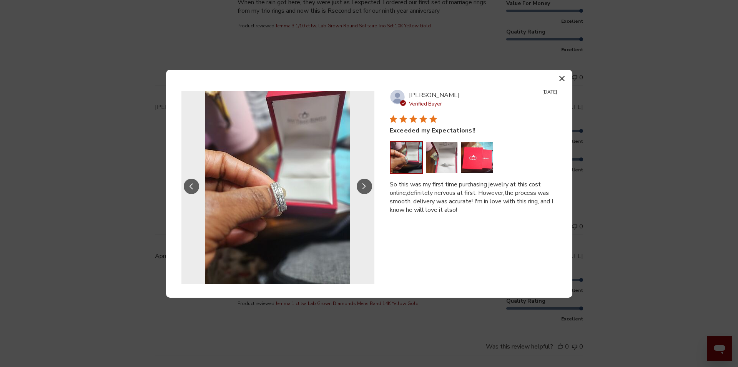
click at [361, 184] on button "Slide Controls" at bounding box center [364, 185] width 15 height 15
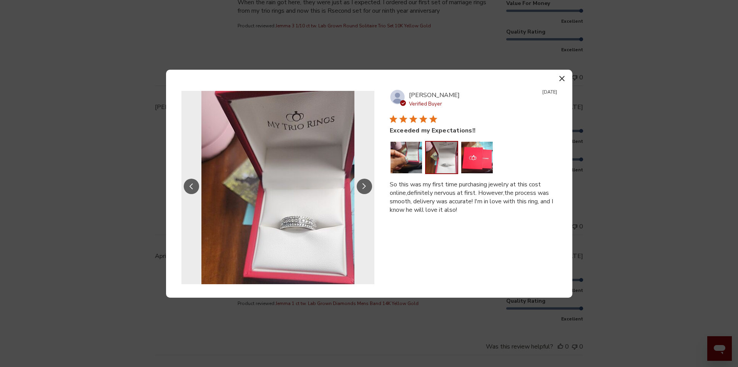
click at [565, 75] on button "button" at bounding box center [562, 78] width 11 height 11
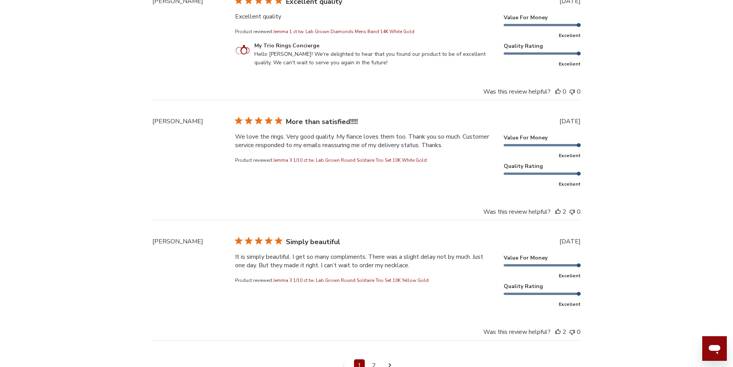
scroll to position [3067, 0]
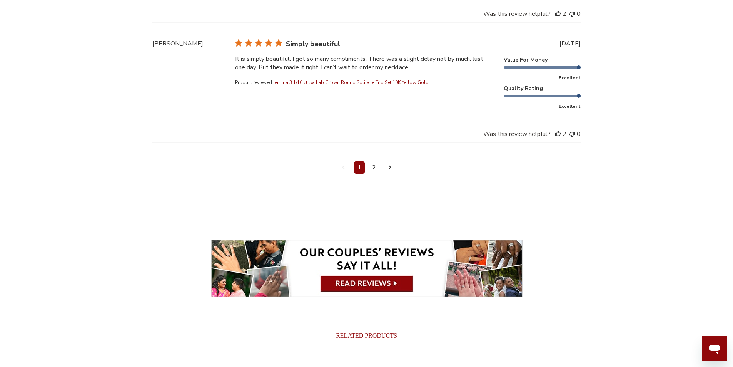
click at [389, 165] on icon "Navigate to next page" at bounding box center [389, 167] width 3 height 4
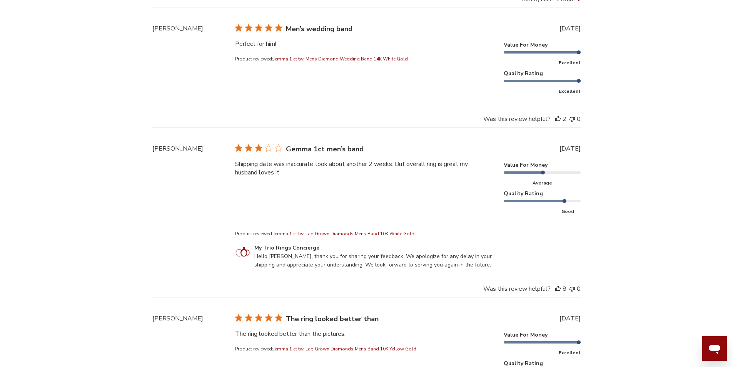
scroll to position [2224, 0]
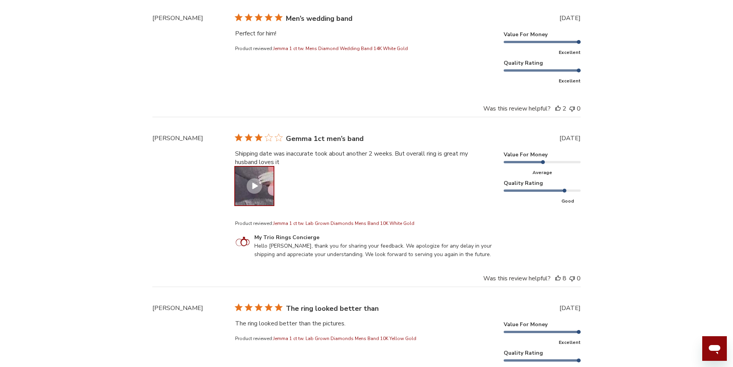
click at [257, 182] on icon at bounding box center [255, 185] width 6 height 7
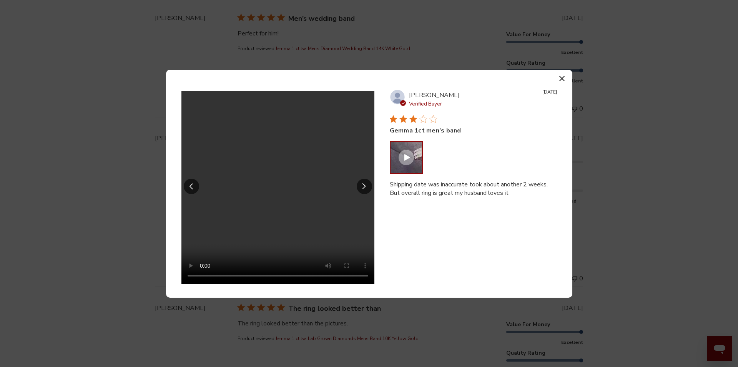
click at [566, 78] on button "button" at bounding box center [562, 78] width 11 height 11
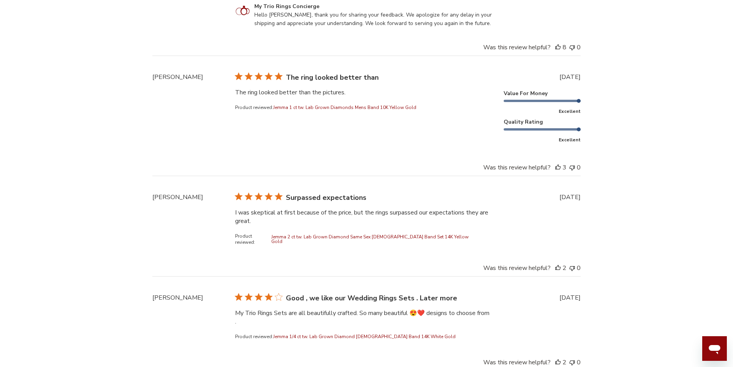
scroll to position [2685, 0]
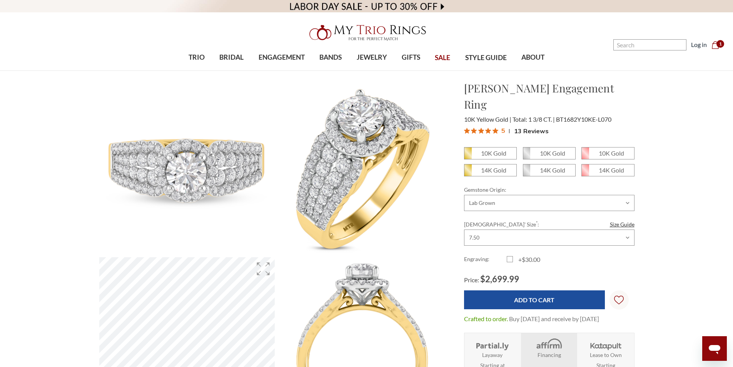
click at [523, 125] on span "13 Reviews" at bounding box center [531, 131] width 35 height 12
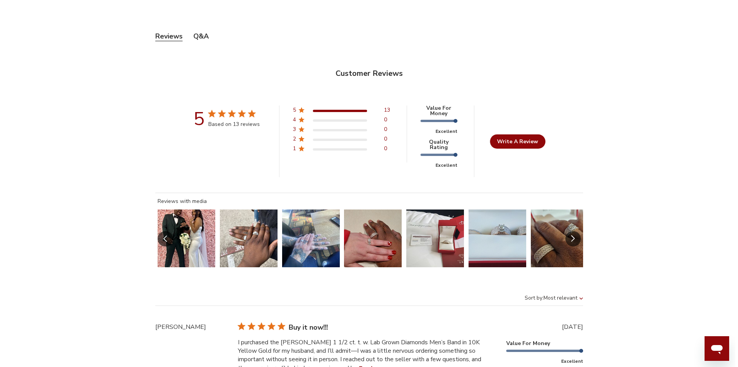
scroll to position [342, 530]
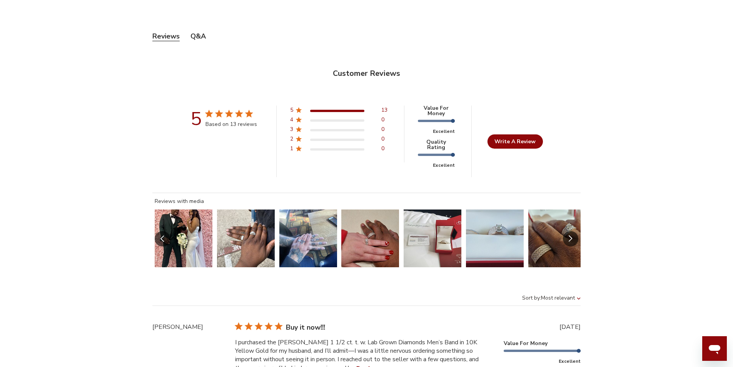
click at [162, 240] on button "Slide Controls" at bounding box center [162, 238] width 15 height 15
click at [180, 232] on button "Slide 1 of 7.\a Image of customer." at bounding box center [184, 238] width 58 height 58
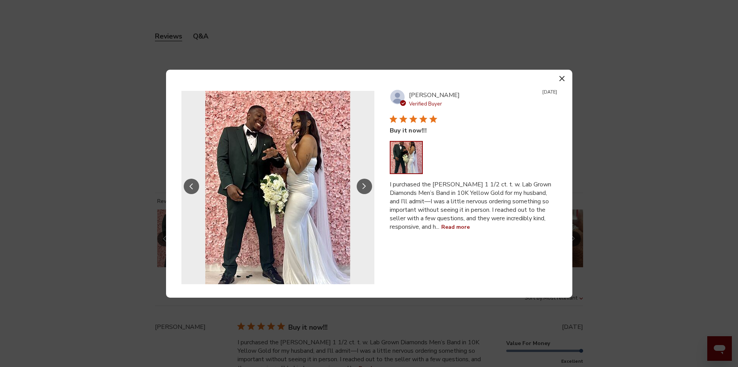
click at [191, 187] on icon "Slide Controls" at bounding box center [191, 186] width 3 height 6
click at [366, 183] on icon "Slide Controls" at bounding box center [365, 186] width 4 height 7
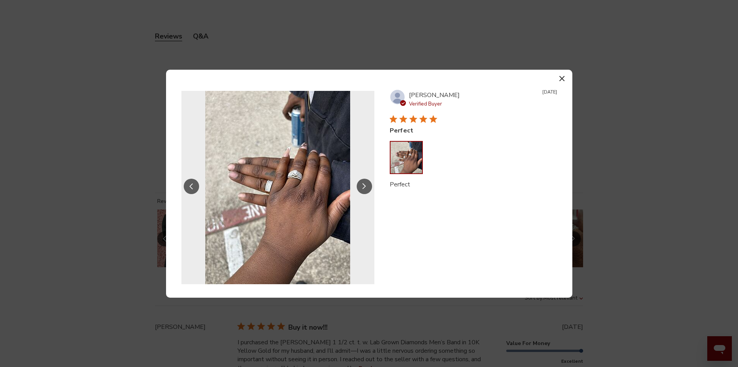
click at [366, 183] on icon "Slide Controls" at bounding box center [365, 186] width 4 height 7
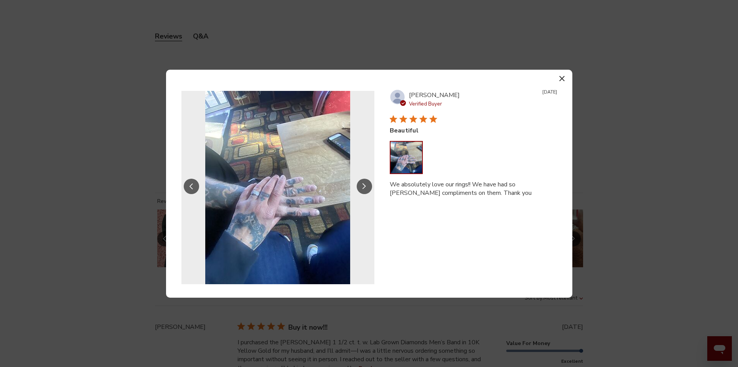
click at [366, 183] on icon "Slide Controls" at bounding box center [365, 186] width 4 height 7
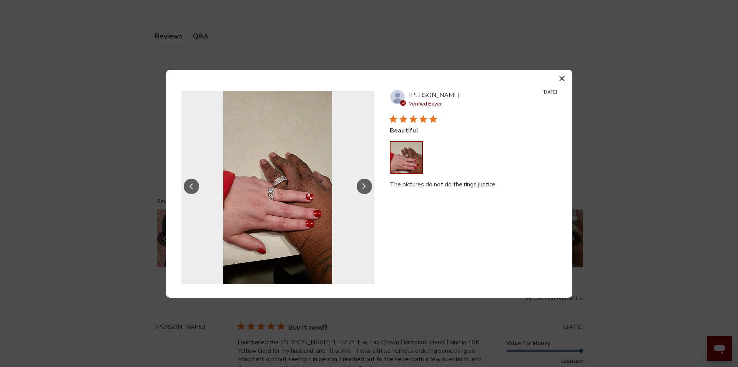
click at [366, 183] on icon "Slide Controls" at bounding box center [365, 186] width 4 height 7
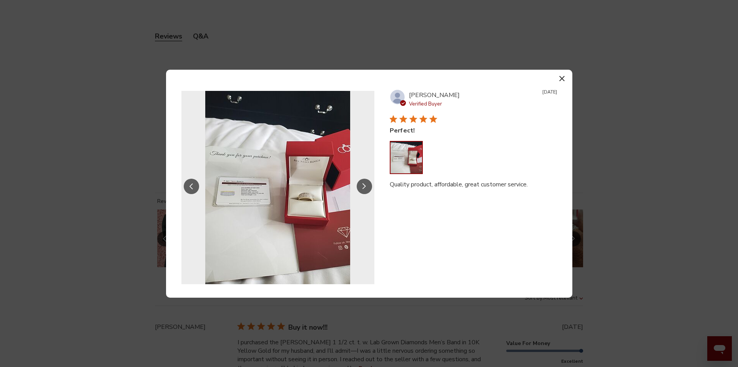
click at [366, 183] on icon "Slide Controls" at bounding box center [365, 186] width 4 height 7
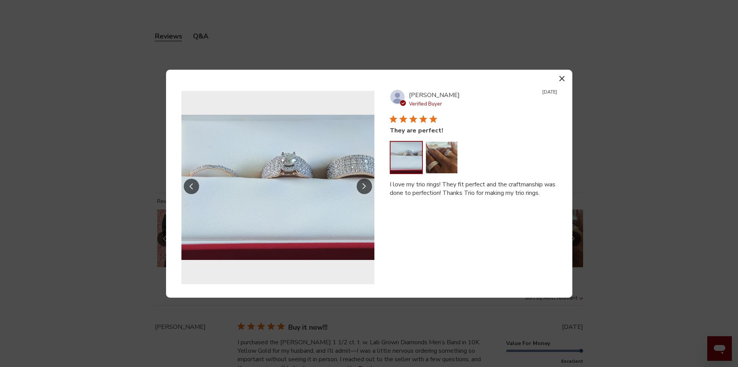
click at [366, 183] on icon "Slide Controls" at bounding box center [365, 186] width 4 height 7
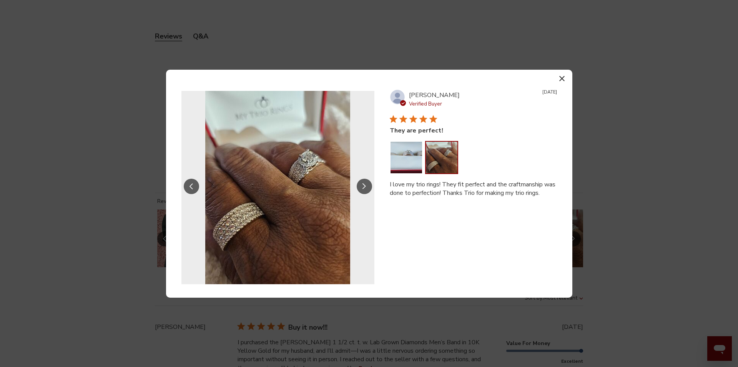
click at [366, 183] on icon "Slide Controls" at bounding box center [365, 186] width 4 height 7
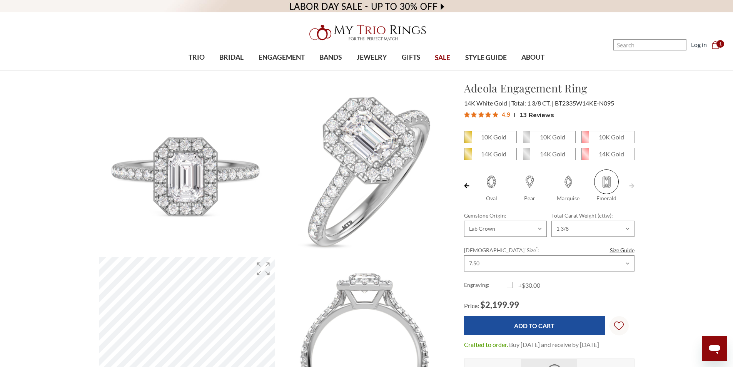
click at [530, 115] on span "13 Reviews" at bounding box center [536, 115] width 35 height 12
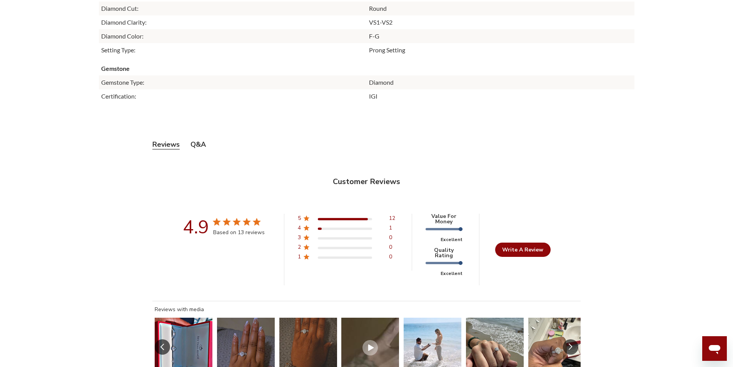
scroll to position [1638, 0]
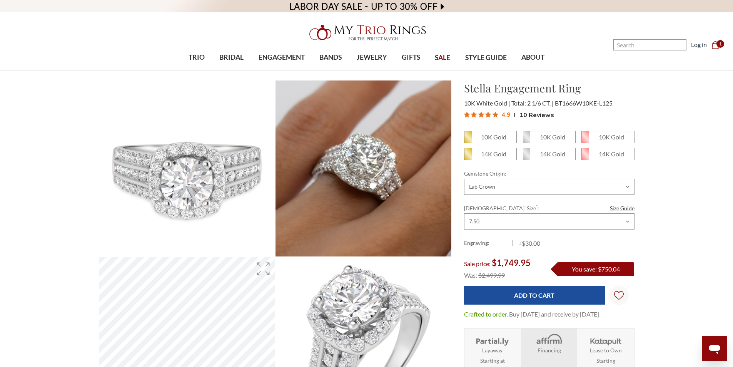
click at [535, 113] on span "10 Reviews" at bounding box center [536, 115] width 35 height 12
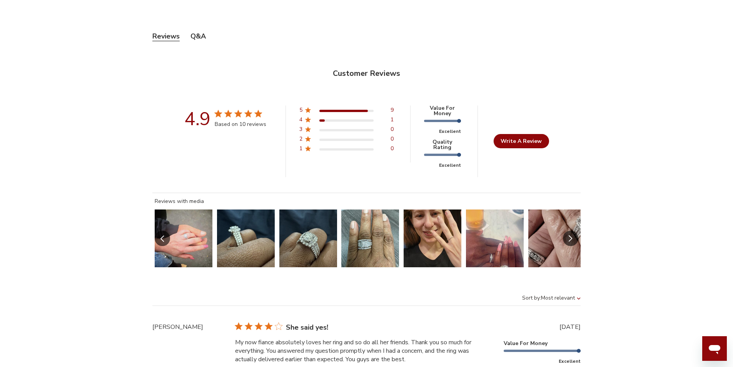
scroll to position [342, 530]
click at [167, 237] on button "Slide Controls" at bounding box center [162, 237] width 15 height 15
click at [182, 232] on button "Slide 1 of 7.\a Image of customer." at bounding box center [184, 238] width 58 height 58
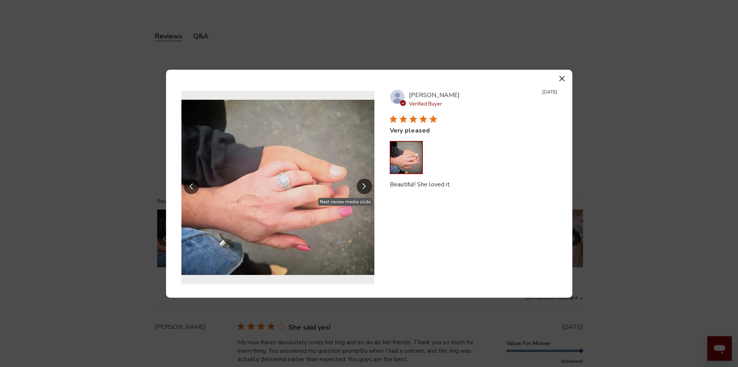
click at [366, 183] on icon "Slide Controls" at bounding box center [365, 186] width 4 height 7
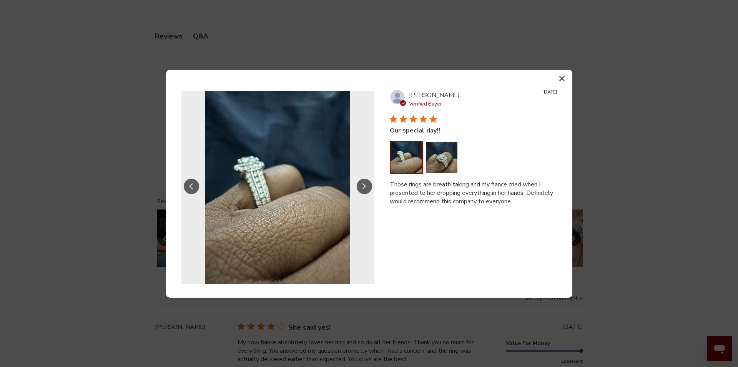
click at [366, 183] on icon "Slide Controls" at bounding box center [365, 186] width 4 height 7
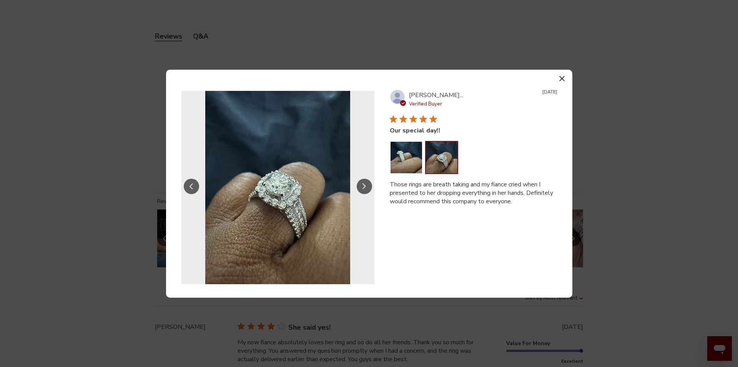
click at [366, 183] on icon "Slide Controls" at bounding box center [365, 186] width 4 height 7
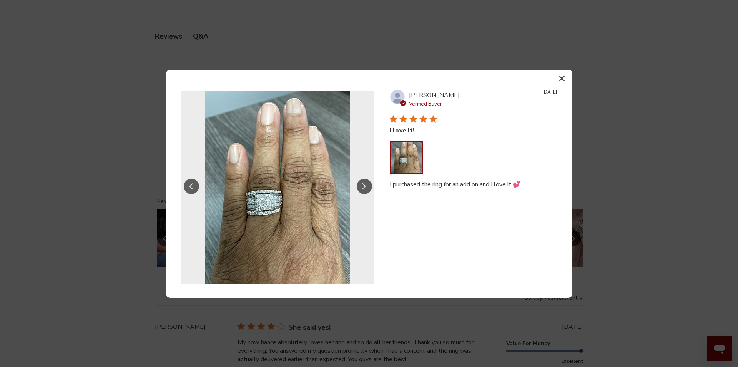
click at [366, 183] on icon "Slide Controls" at bounding box center [365, 186] width 4 height 7
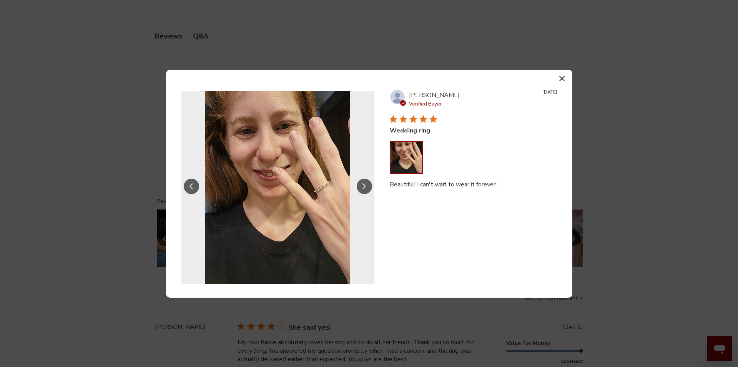
click at [366, 183] on icon "Slide Controls" at bounding box center [365, 186] width 4 height 7
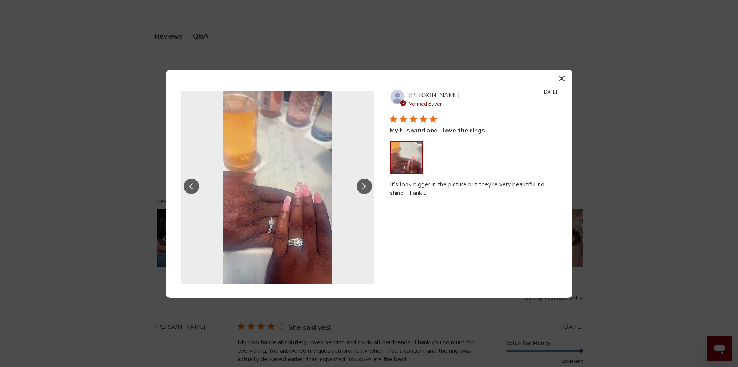
click at [366, 183] on icon "Slide Controls" at bounding box center [365, 186] width 4 height 7
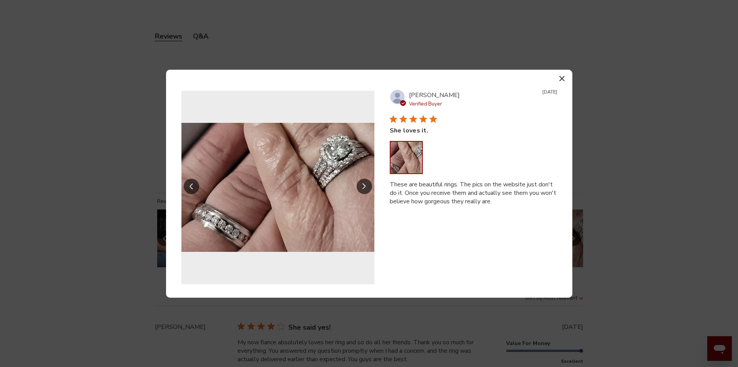
click at [366, 183] on icon "Slide Controls" at bounding box center [365, 186] width 4 height 7
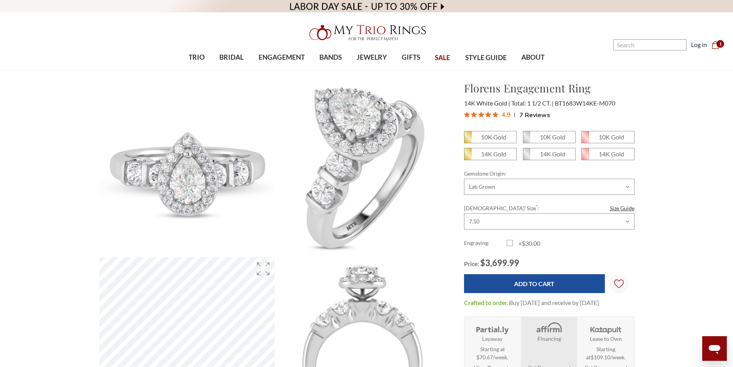
click at [530, 115] on span "7 Reviews" at bounding box center [534, 115] width 31 height 12
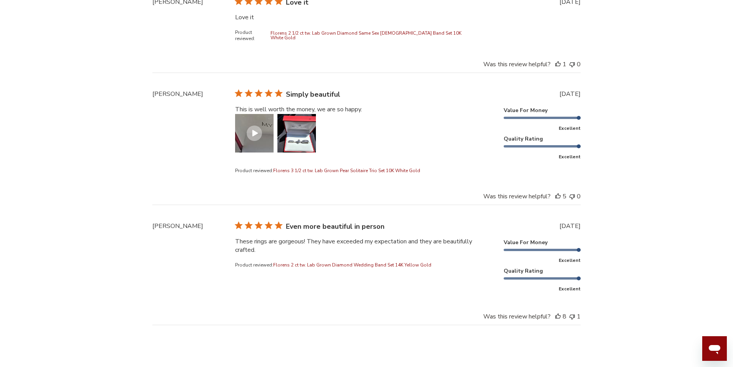
scroll to position [2545, 0]
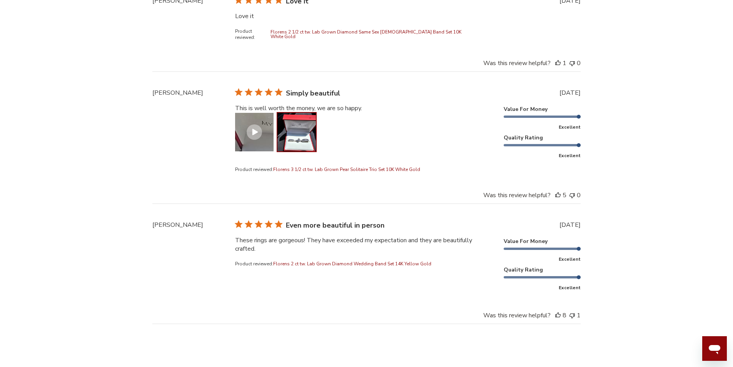
click at [293, 125] on button "Image of review by John H. on July 31, 24 number 2" at bounding box center [296, 132] width 38 height 38
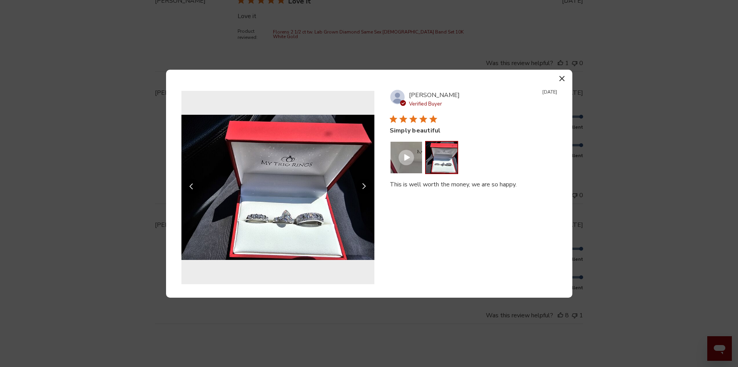
click at [195, 189] on button "Slide Controls" at bounding box center [191, 185] width 15 height 15
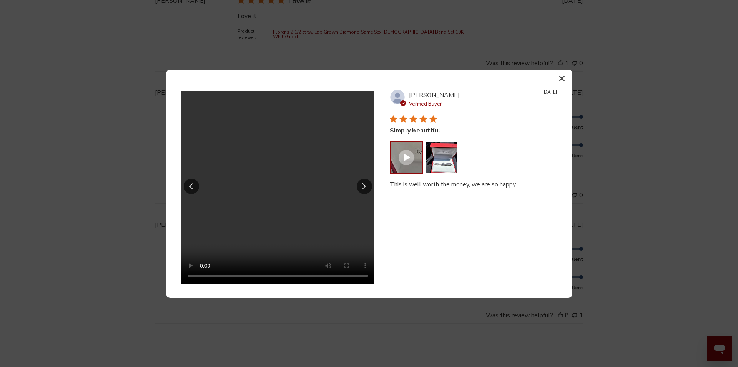
click at [560, 82] on button "button" at bounding box center [562, 78] width 11 height 11
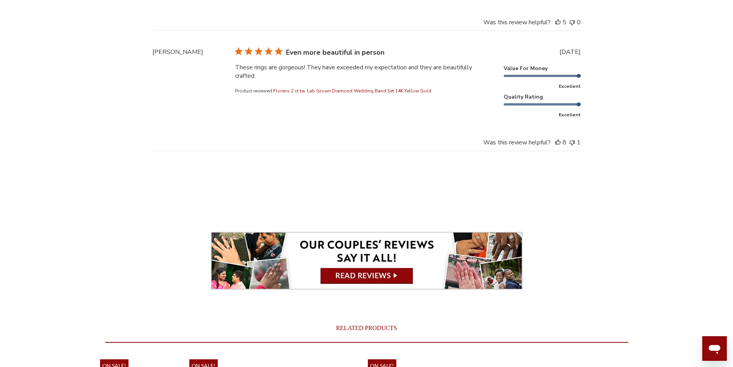
scroll to position [2737, 0]
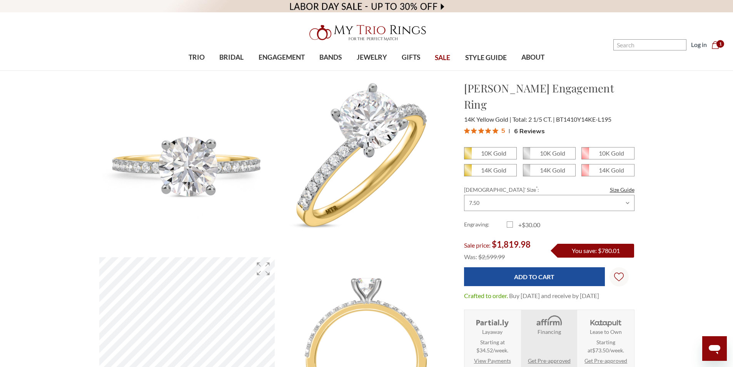
click at [528, 125] on span "6 Reviews" at bounding box center [529, 131] width 31 height 12
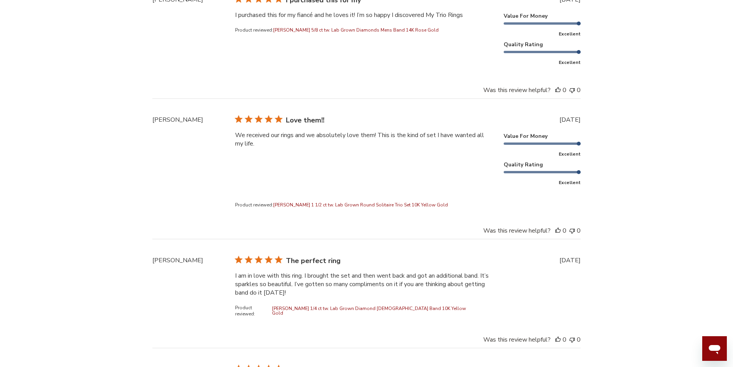
scroll to position [2097, 0]
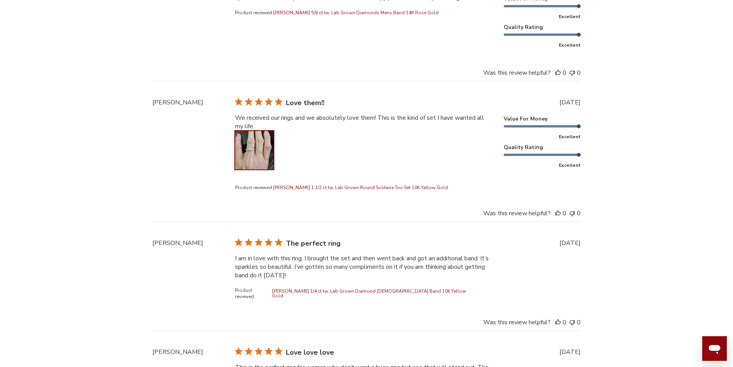
click at [268, 149] on button "Image of review by Anita W. on April 24, 24 number 1" at bounding box center [254, 150] width 38 height 38
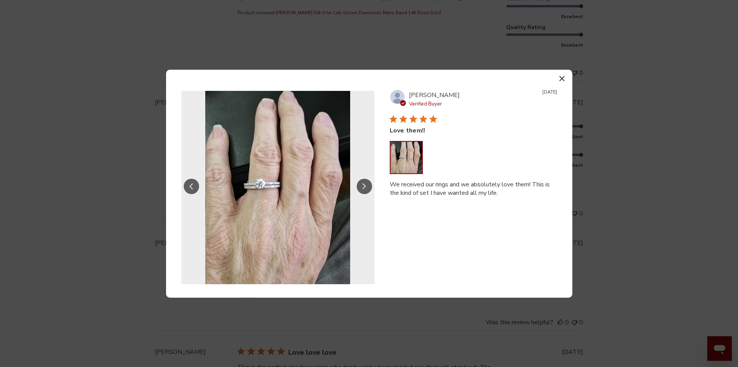
click at [550, 78] on section "Previous review media slide Next review media slide Slide 1 of 1. Image of revi…" at bounding box center [369, 184] width 407 height 228
click at [563, 78] on icon "button" at bounding box center [562, 78] width 5 height 5
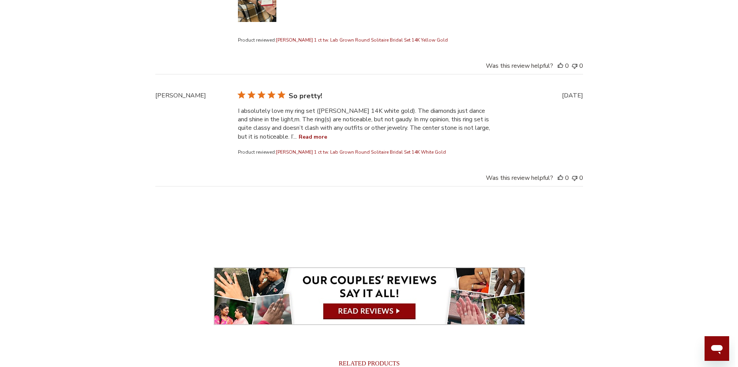
scroll to position [2366, 0]
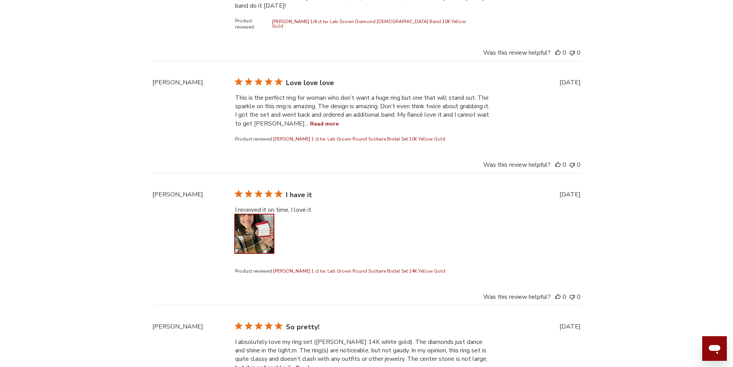
click at [246, 217] on button "Image of review by Arilda S. on June 06, 23 number 1" at bounding box center [254, 233] width 38 height 38
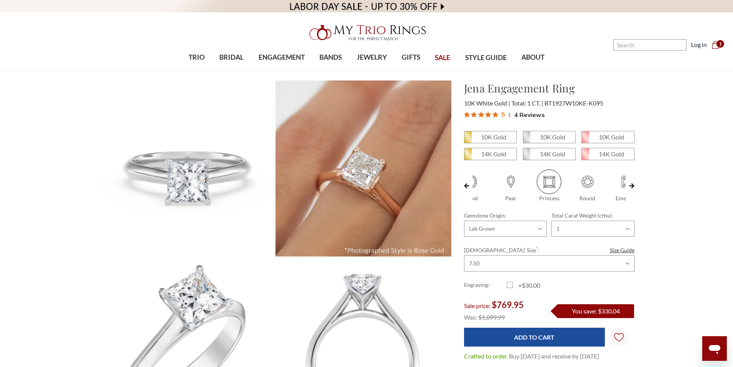
click at [528, 118] on span "4 Reviews" at bounding box center [529, 115] width 31 height 12
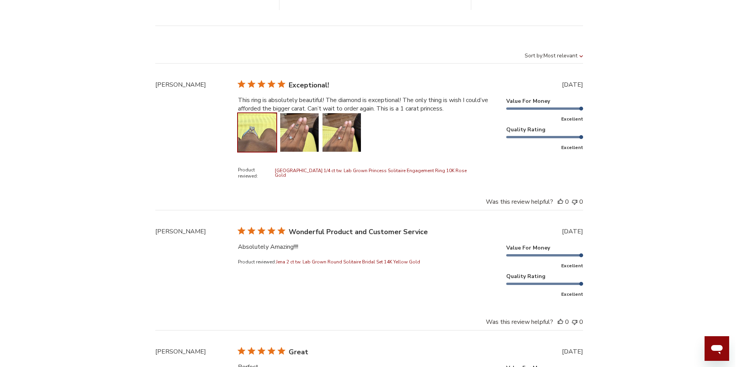
scroll to position [2158, 0]
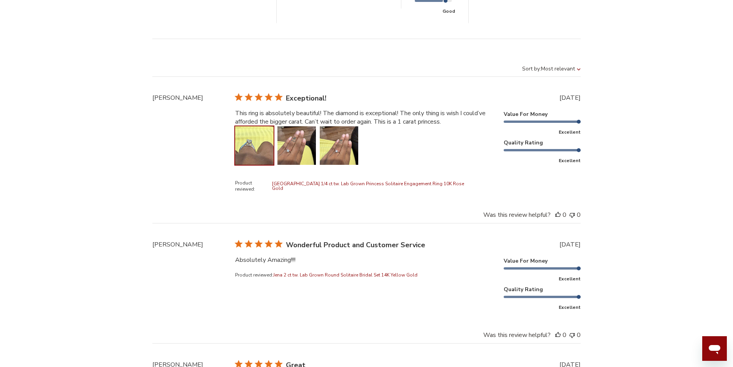
click at [245, 140] on button "Image of review by Shanda on August 05, 25 number 1" at bounding box center [254, 145] width 38 height 38
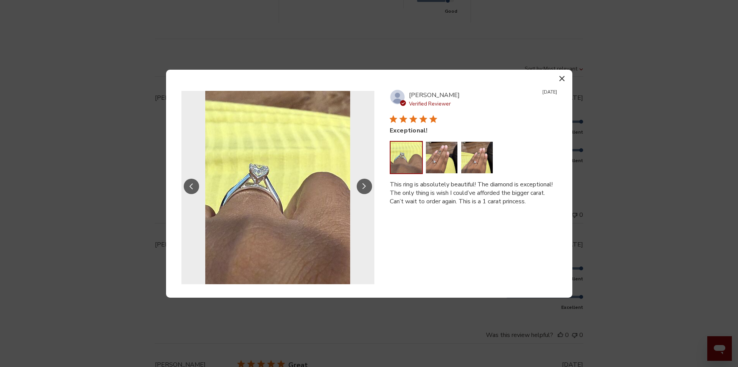
click at [362, 187] on button "Slide Controls" at bounding box center [364, 185] width 15 height 15
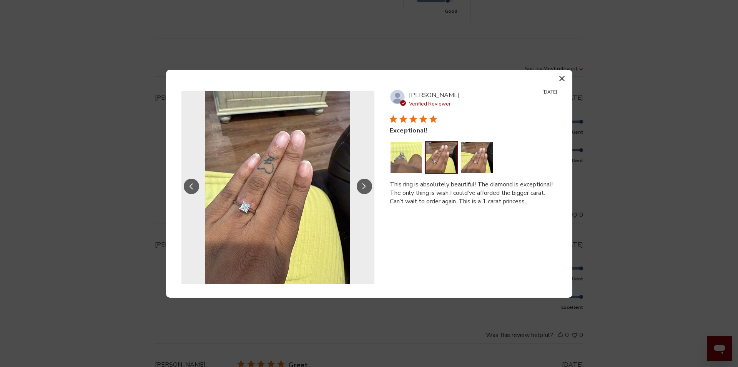
click at [362, 187] on button "Slide Controls" at bounding box center [364, 185] width 15 height 15
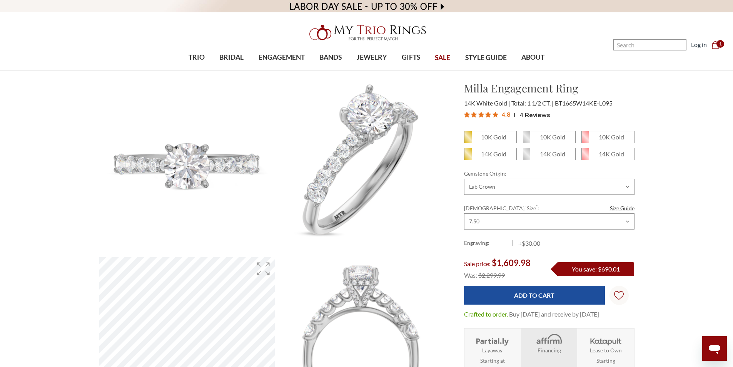
click at [533, 115] on span "4 Reviews" at bounding box center [534, 115] width 31 height 12
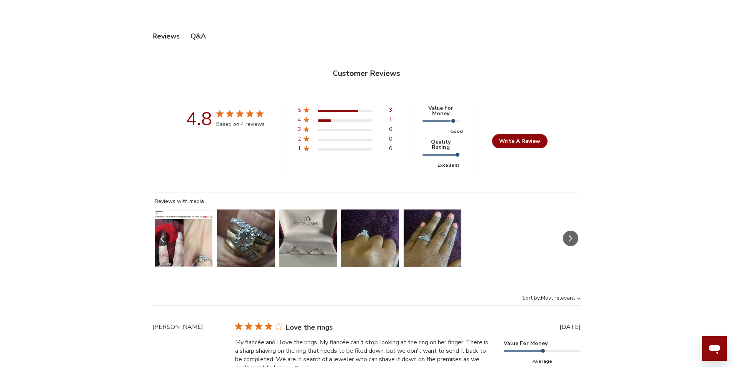
scroll to position [342, 530]
click at [182, 243] on button "Slide 1 of 5.\a Image of customer." at bounding box center [184, 238] width 58 height 58
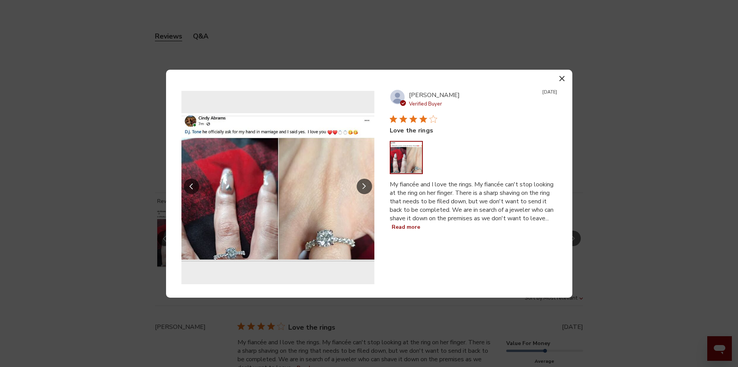
click at [366, 185] on icon "Slide Controls" at bounding box center [365, 186] width 4 height 7
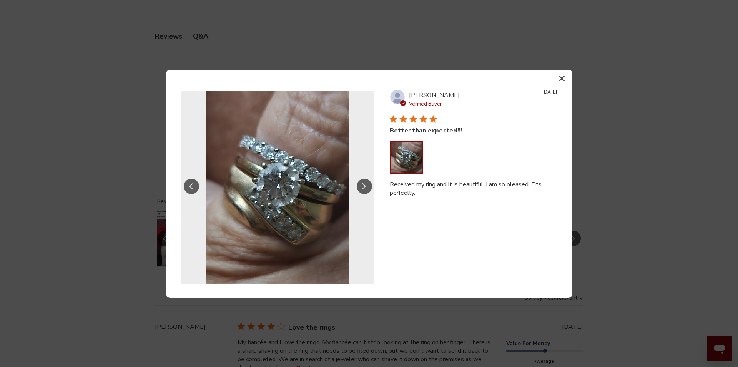
click at [366, 185] on icon "Slide Controls" at bounding box center [365, 186] width 4 height 7
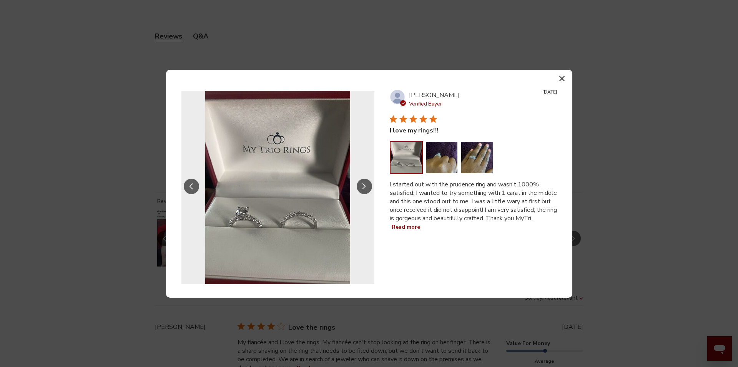
click at [366, 185] on icon "Slide Controls" at bounding box center [365, 186] width 4 height 7
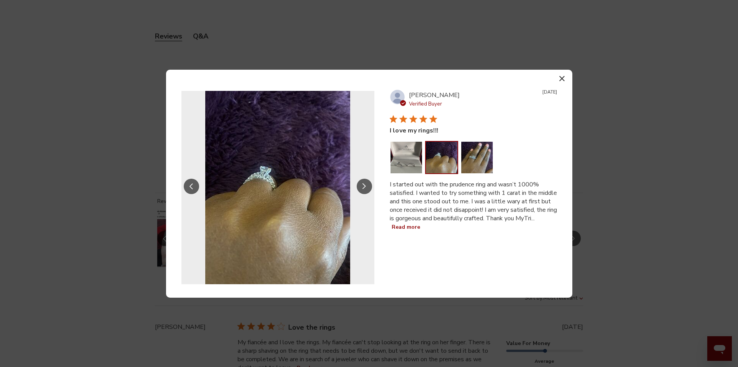
click at [366, 185] on icon "Slide Controls" at bounding box center [365, 186] width 4 height 7
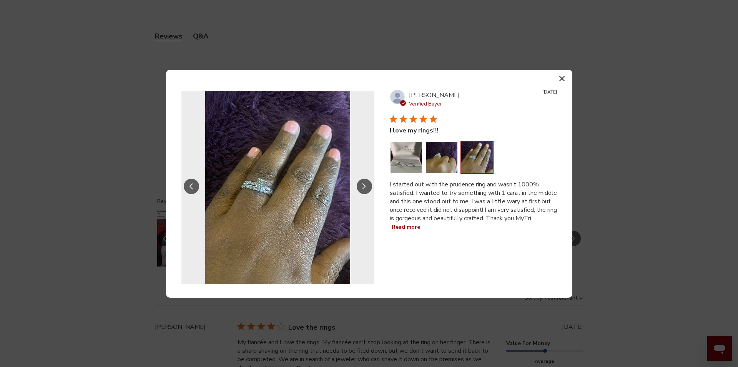
click at [366, 185] on icon "Slide Controls" at bounding box center [365, 186] width 4 height 7
click at [193, 187] on button "Slide Controls" at bounding box center [191, 185] width 15 height 15
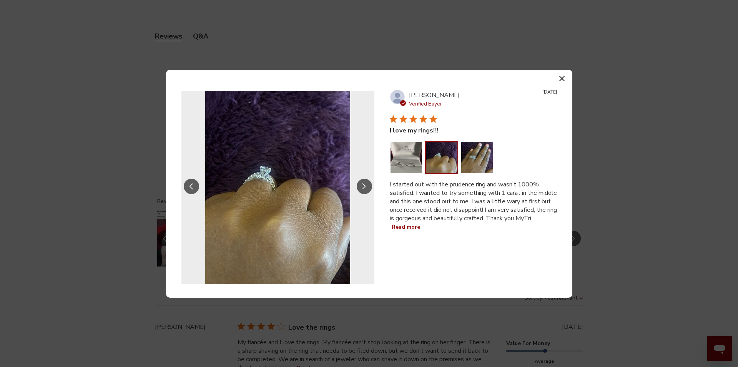
click at [193, 187] on icon "Slide Controls" at bounding box center [192, 186] width 4 height 7
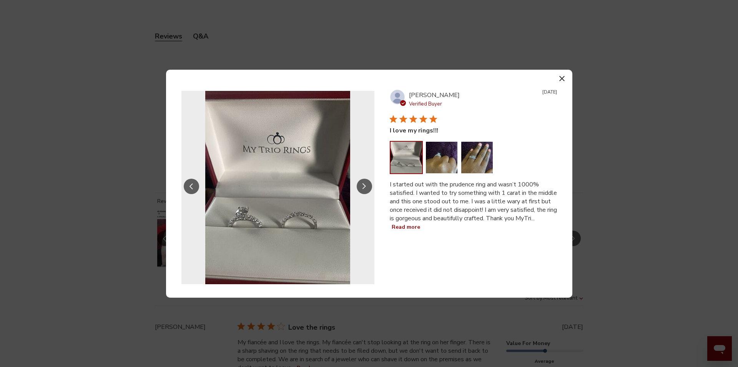
click at [360, 188] on button "Slide Controls" at bounding box center [364, 185] width 15 height 15
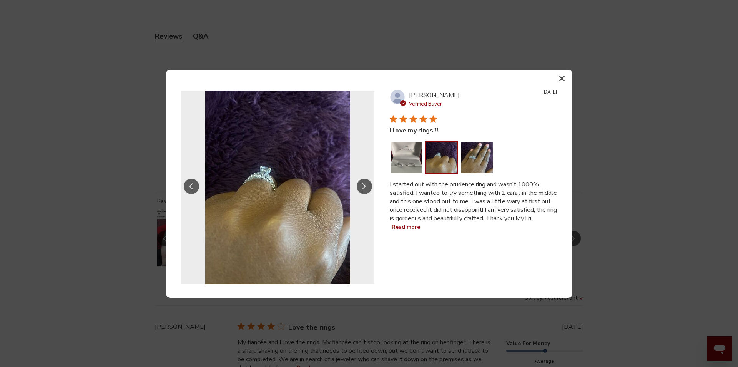
click at [360, 188] on button "Slide Controls" at bounding box center [364, 185] width 15 height 15
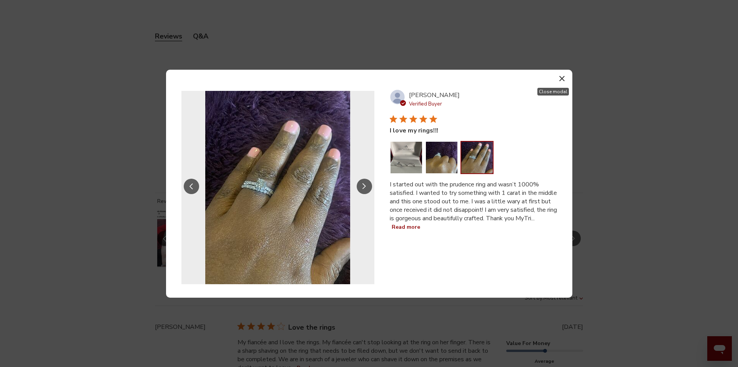
click at [563, 78] on icon "button" at bounding box center [562, 78] width 5 height 5
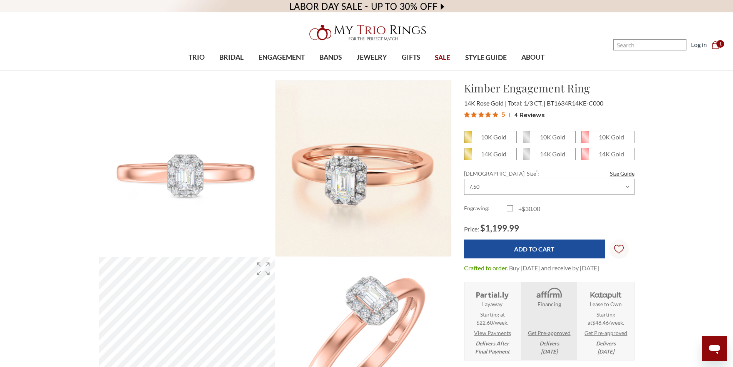
click at [535, 116] on span "4 Reviews" at bounding box center [529, 115] width 31 height 12
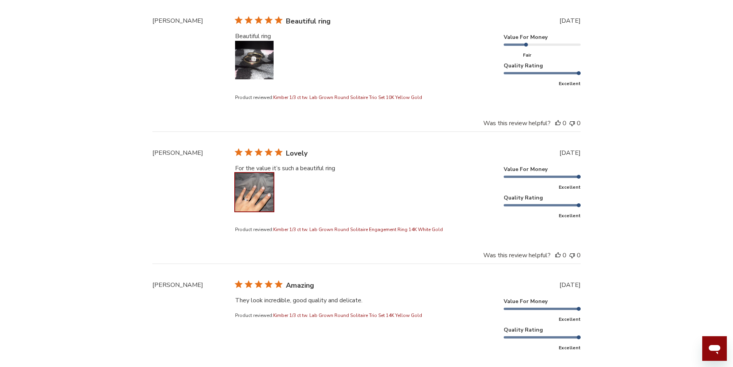
click at [257, 182] on button "Image of review by Kasey F. on May 12, 25 number 1" at bounding box center [254, 192] width 38 height 38
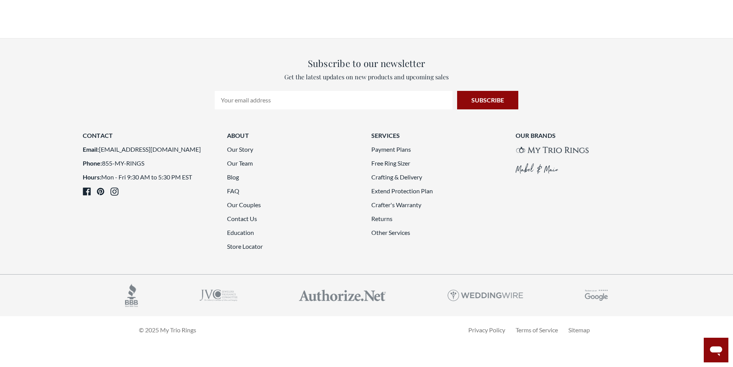
scroll to position [2078, 0]
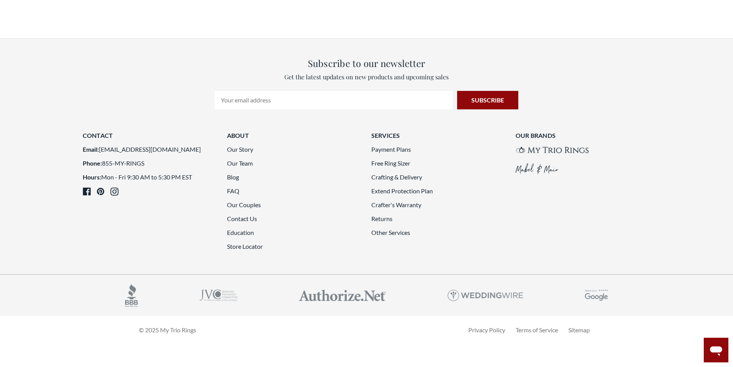
scroll to position [1962, 0]
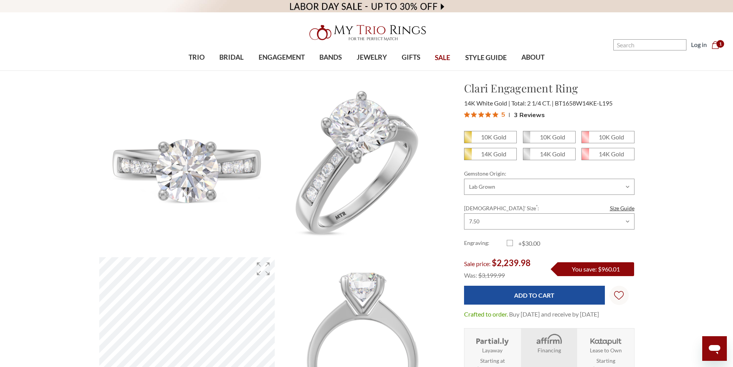
click at [532, 113] on span "3 Reviews" at bounding box center [529, 115] width 31 height 12
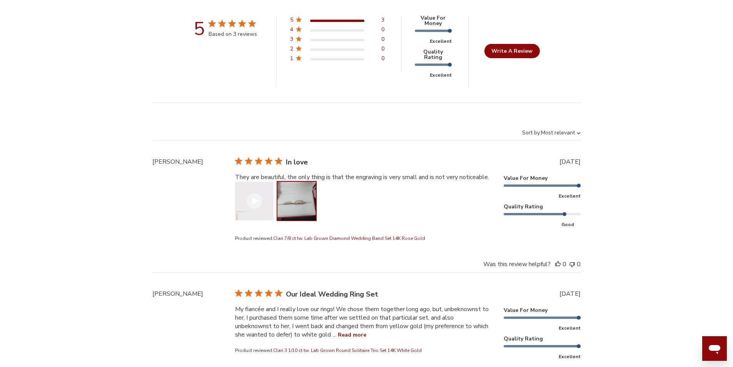
click at [298, 203] on button "Image of review by Anayelie V. on December 04, 24 number 2" at bounding box center [296, 201] width 38 height 38
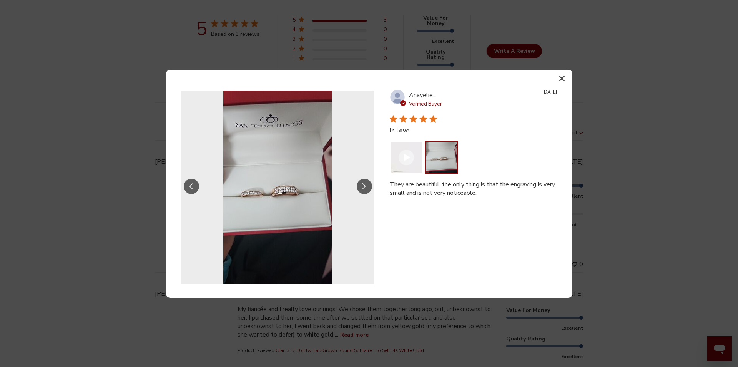
click at [568, 75] on button "button" at bounding box center [562, 78] width 11 height 11
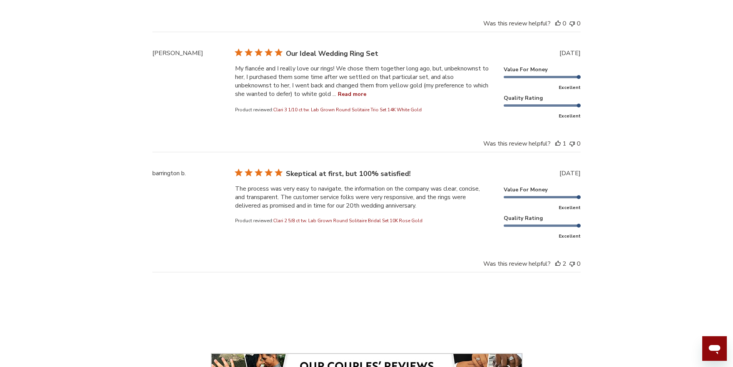
scroll to position [2005, 0]
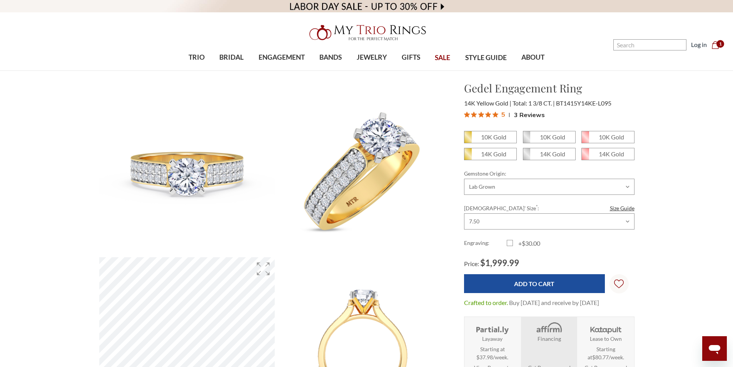
click at [520, 110] on span "3 Reviews" at bounding box center [529, 115] width 31 height 12
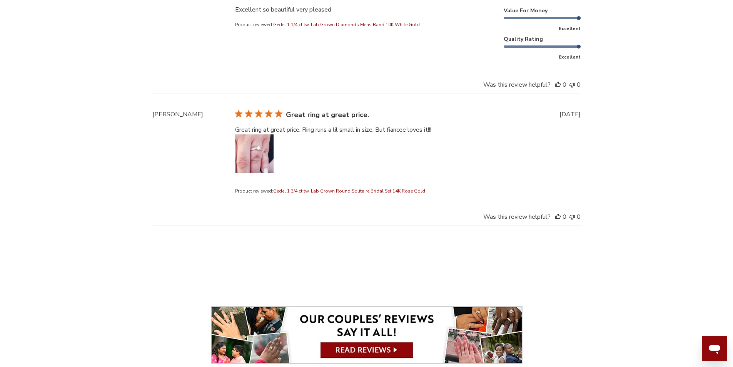
scroll to position [1829, 0]
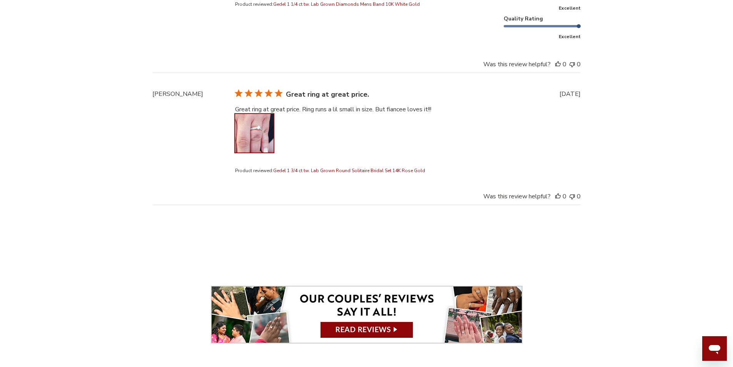
click at [244, 122] on button "Image of review by Jefferey C. on August 27, 23 number 1" at bounding box center [254, 133] width 38 height 38
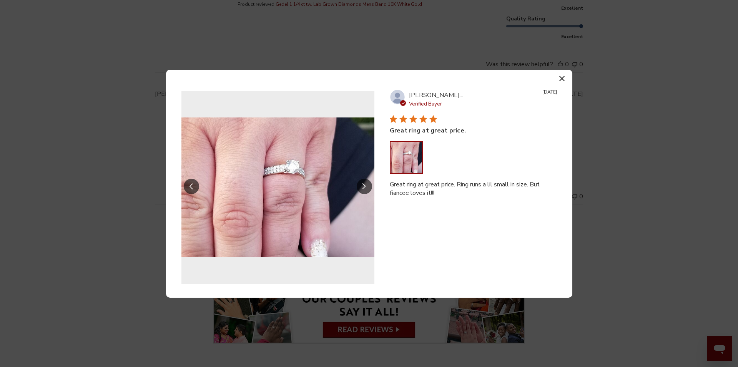
click at [560, 75] on button "button" at bounding box center [562, 78] width 11 height 11
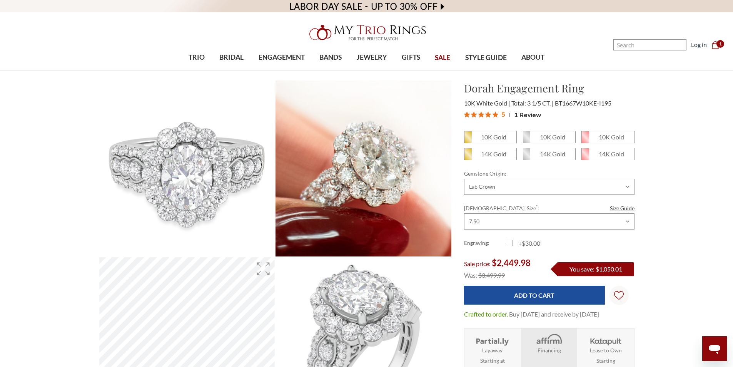
click at [527, 114] on span "1 Review" at bounding box center [527, 115] width 27 height 12
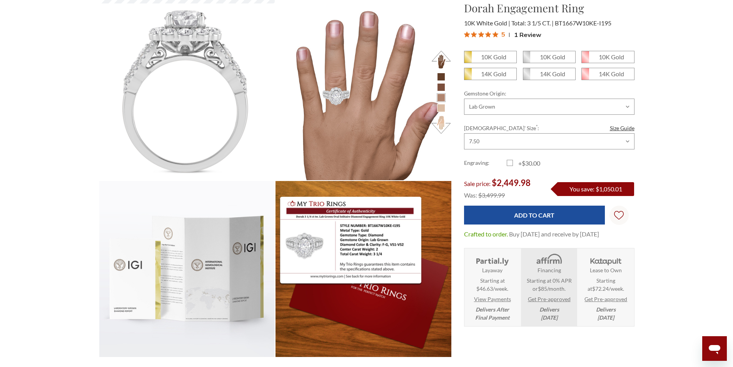
scroll to position [312, 0]
